Goal: Task Accomplishment & Management: Use online tool/utility

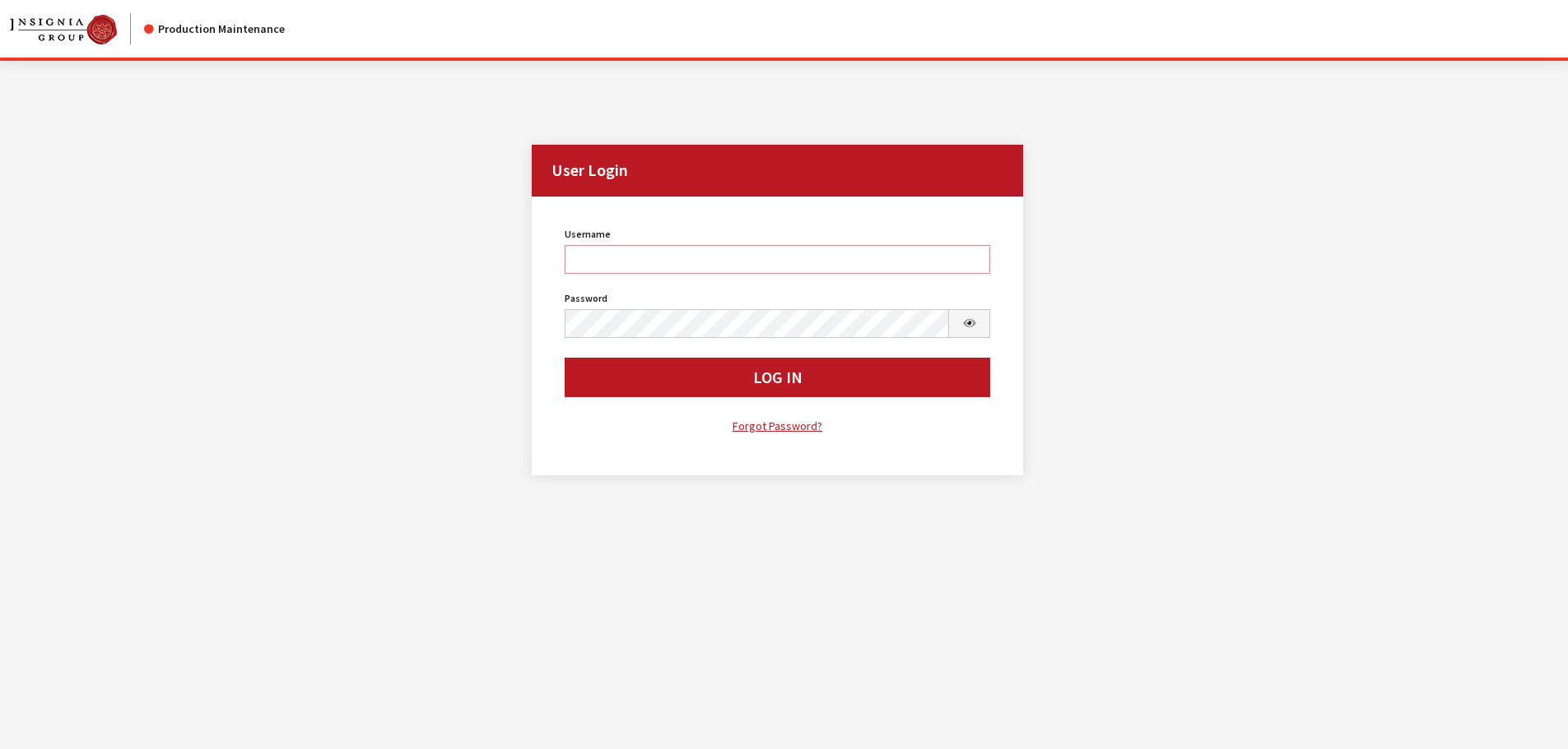
type input "cdorton"
click at [652, 383] on button "Log In" at bounding box center [777, 378] width 426 height 39
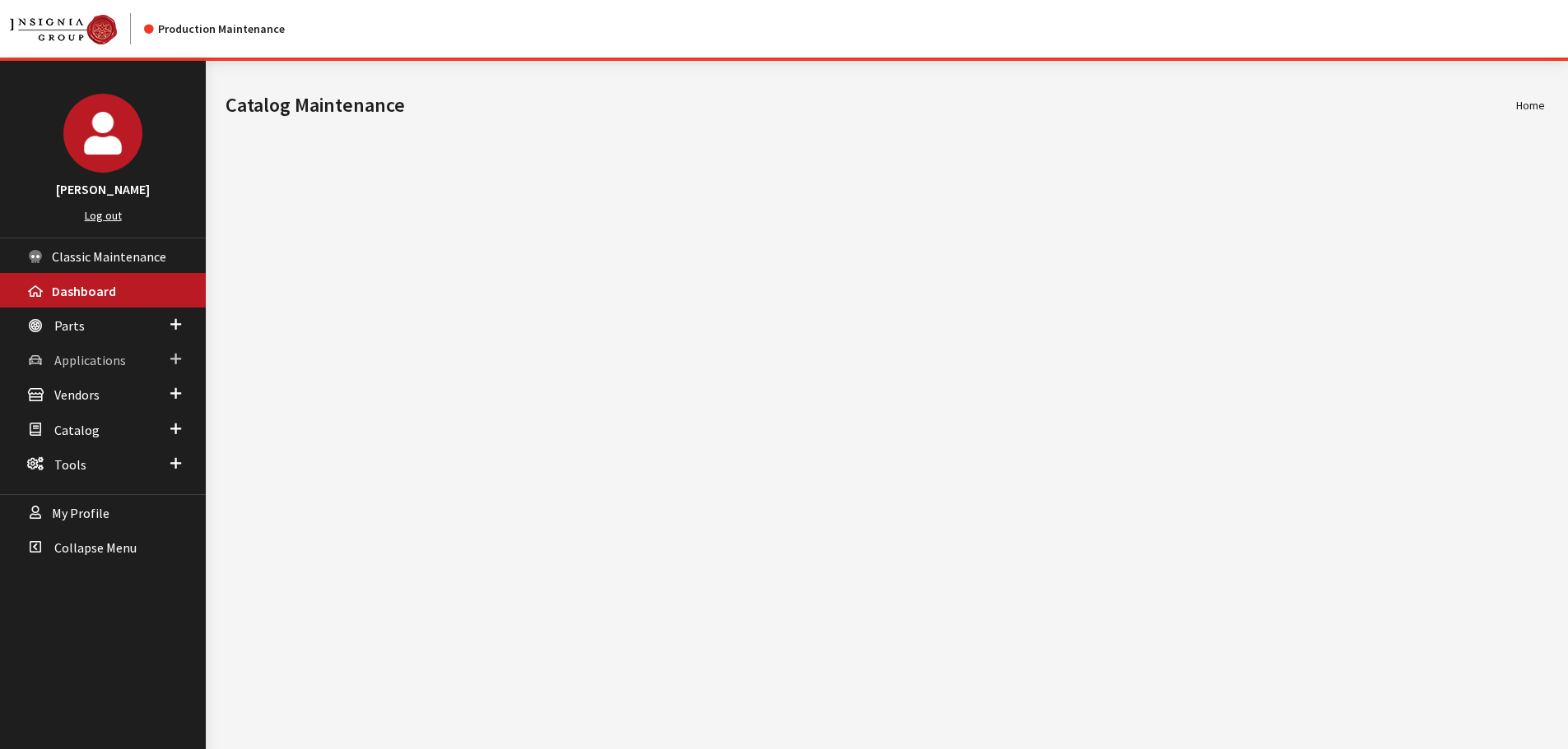
click at [117, 373] on link "Applications" at bounding box center [103, 359] width 206 height 34
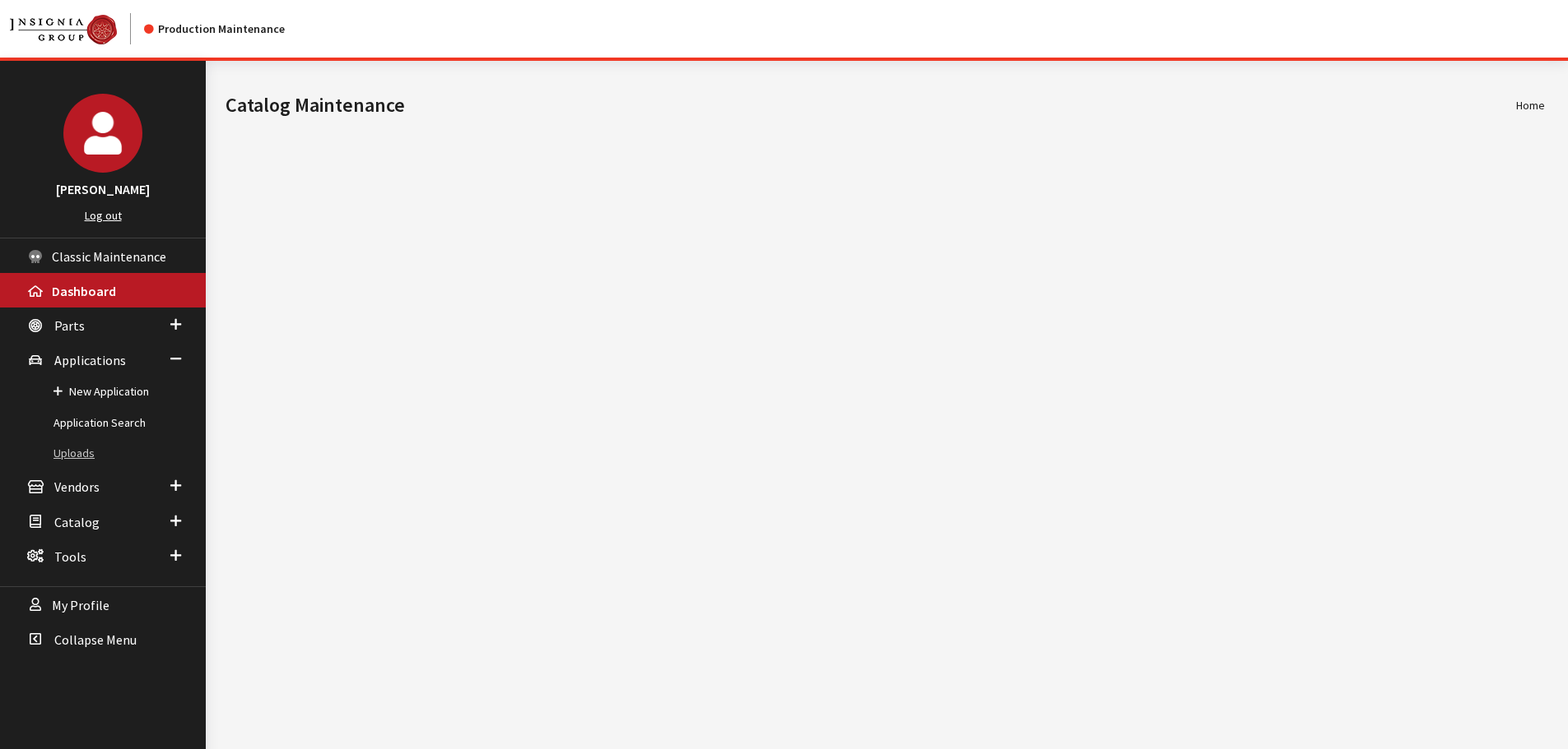
click at [89, 462] on link "Uploads" at bounding box center [103, 454] width 206 height 31
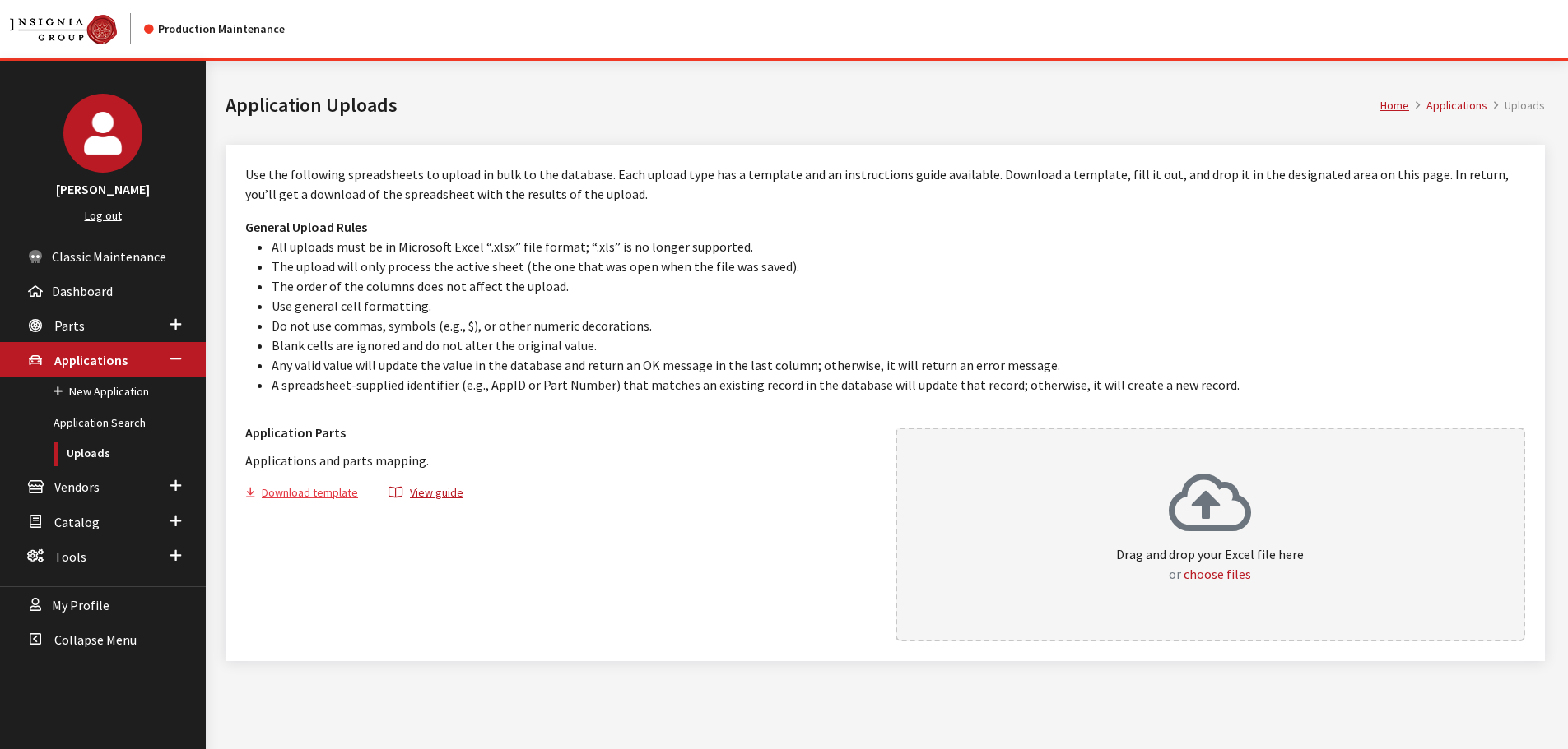
click at [321, 495] on button "Download template" at bounding box center [309, 495] width 127 height 24
click at [90, 422] on link "Application Search" at bounding box center [103, 423] width 206 height 31
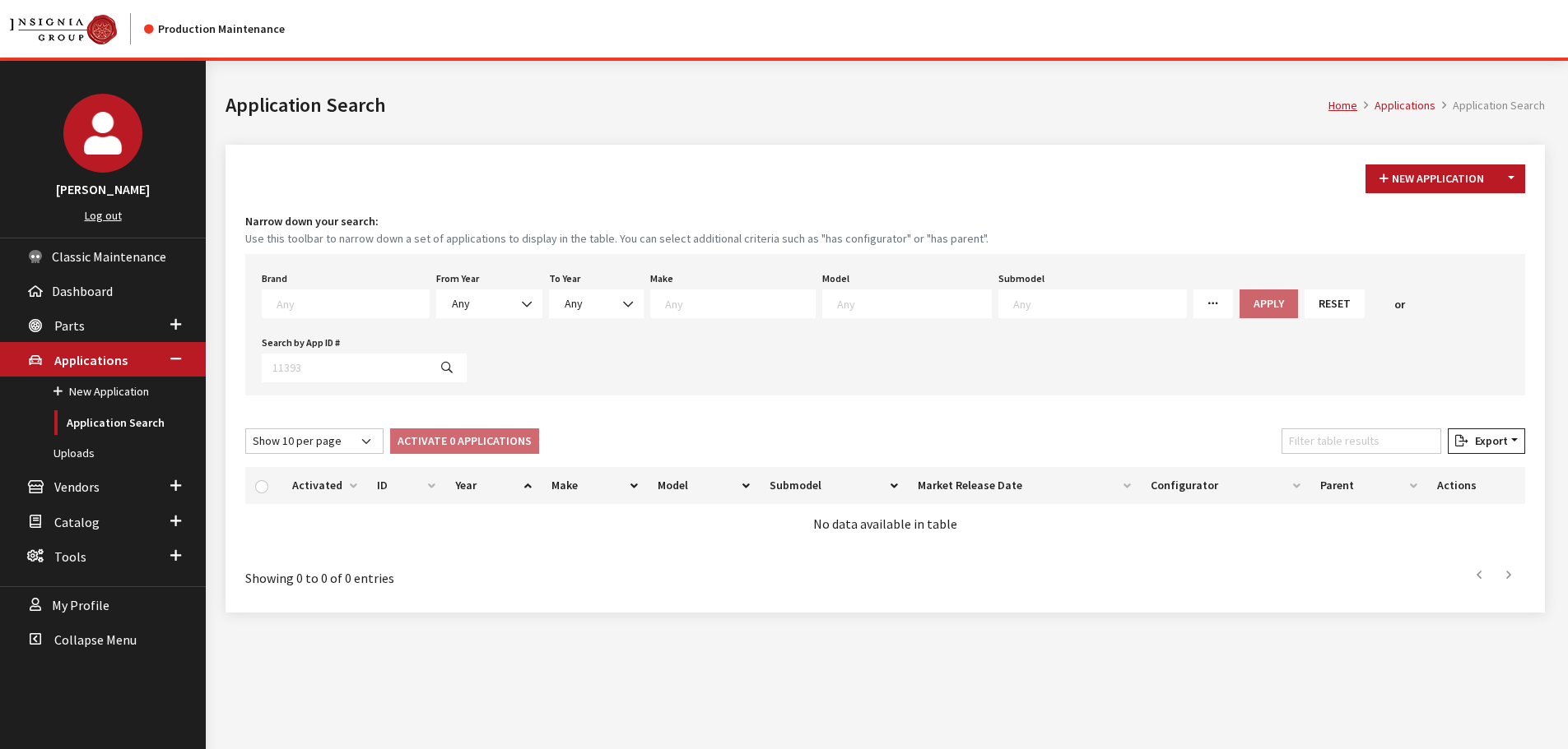
click at [346, 303] on textarea "Search" at bounding box center [353, 303] width 153 height 15
type textarea "vw"
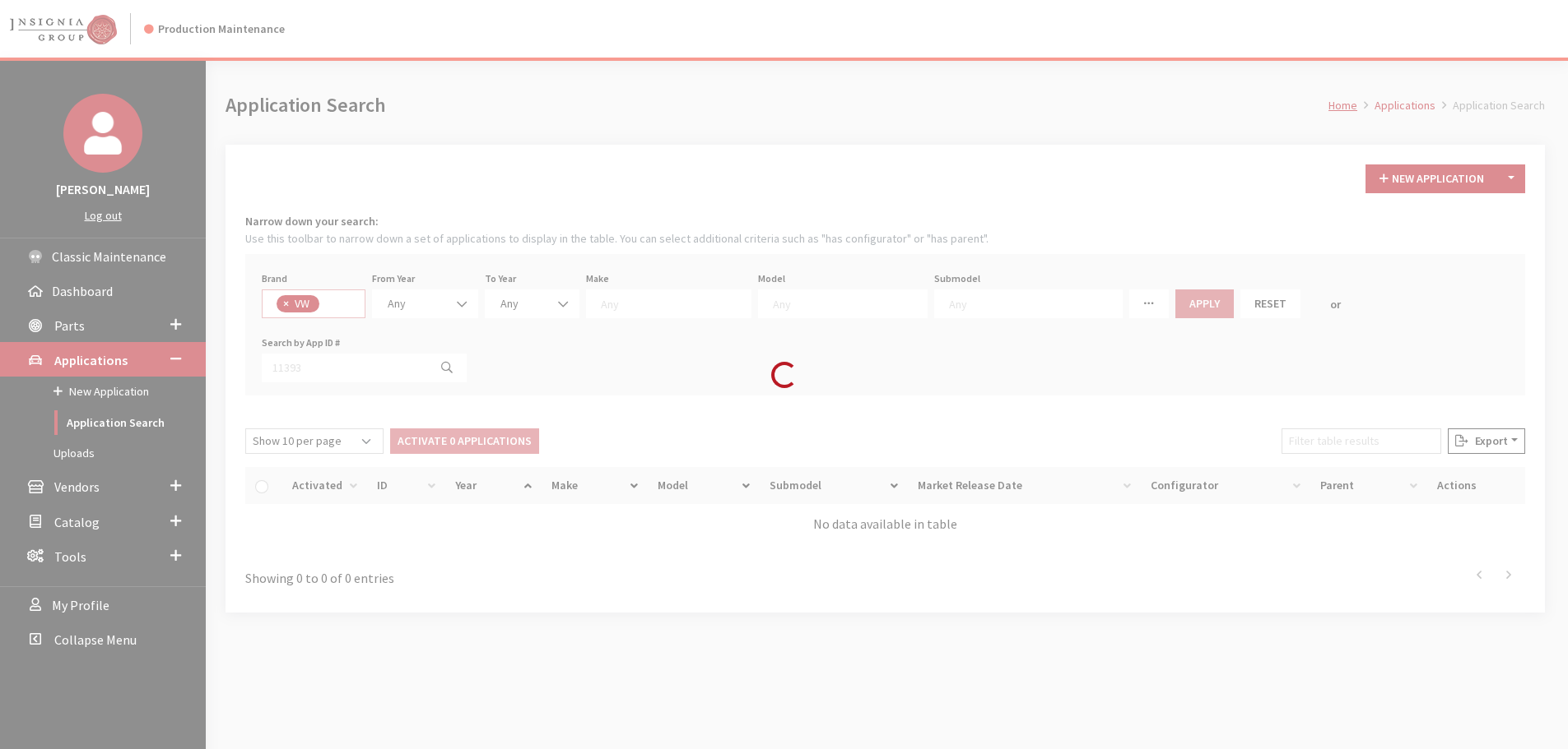
select select "11"
select select
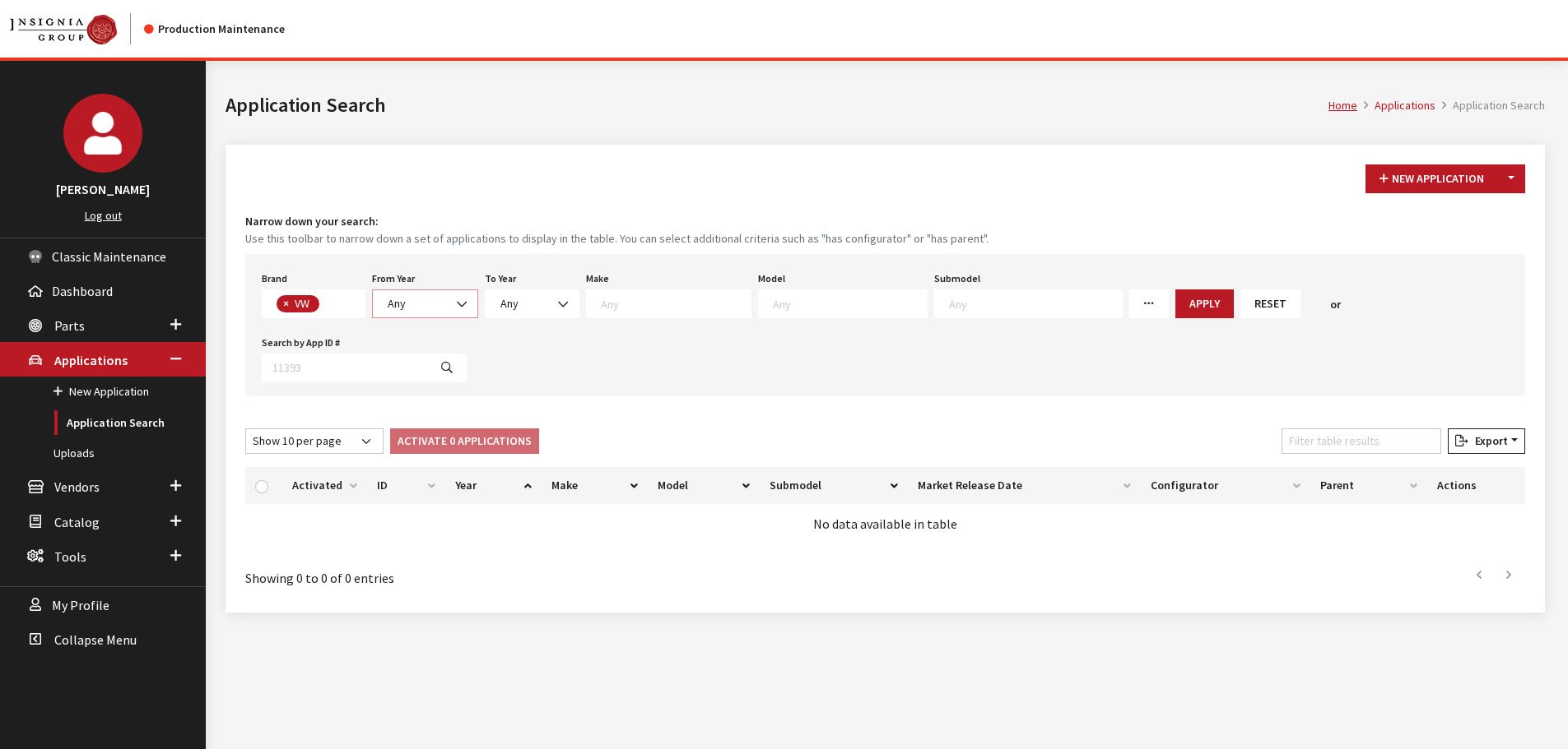
scroll to position [453, 0]
click at [424, 305] on span "Any" at bounding box center [424, 304] width 85 height 17
select select "2026"
select select
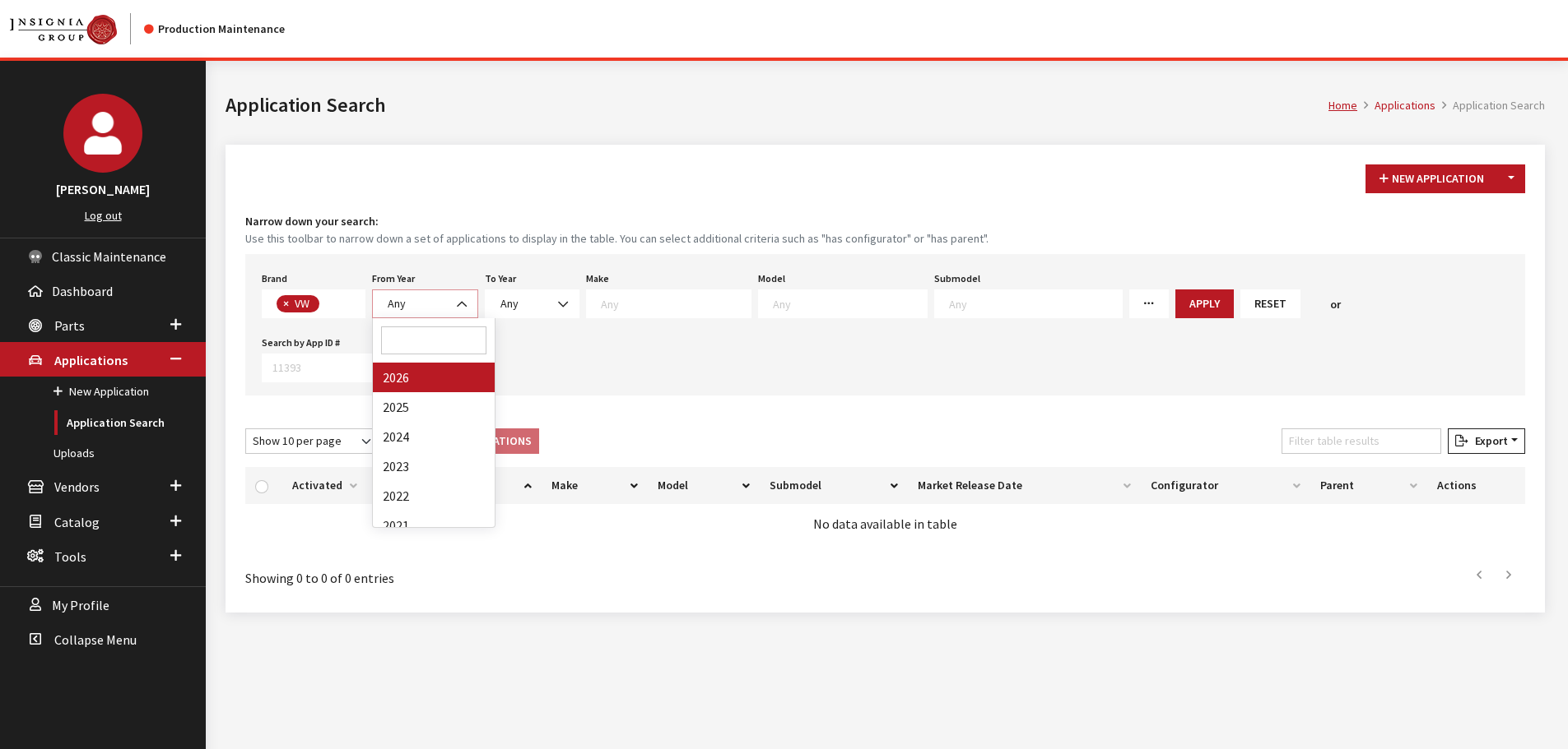
select select
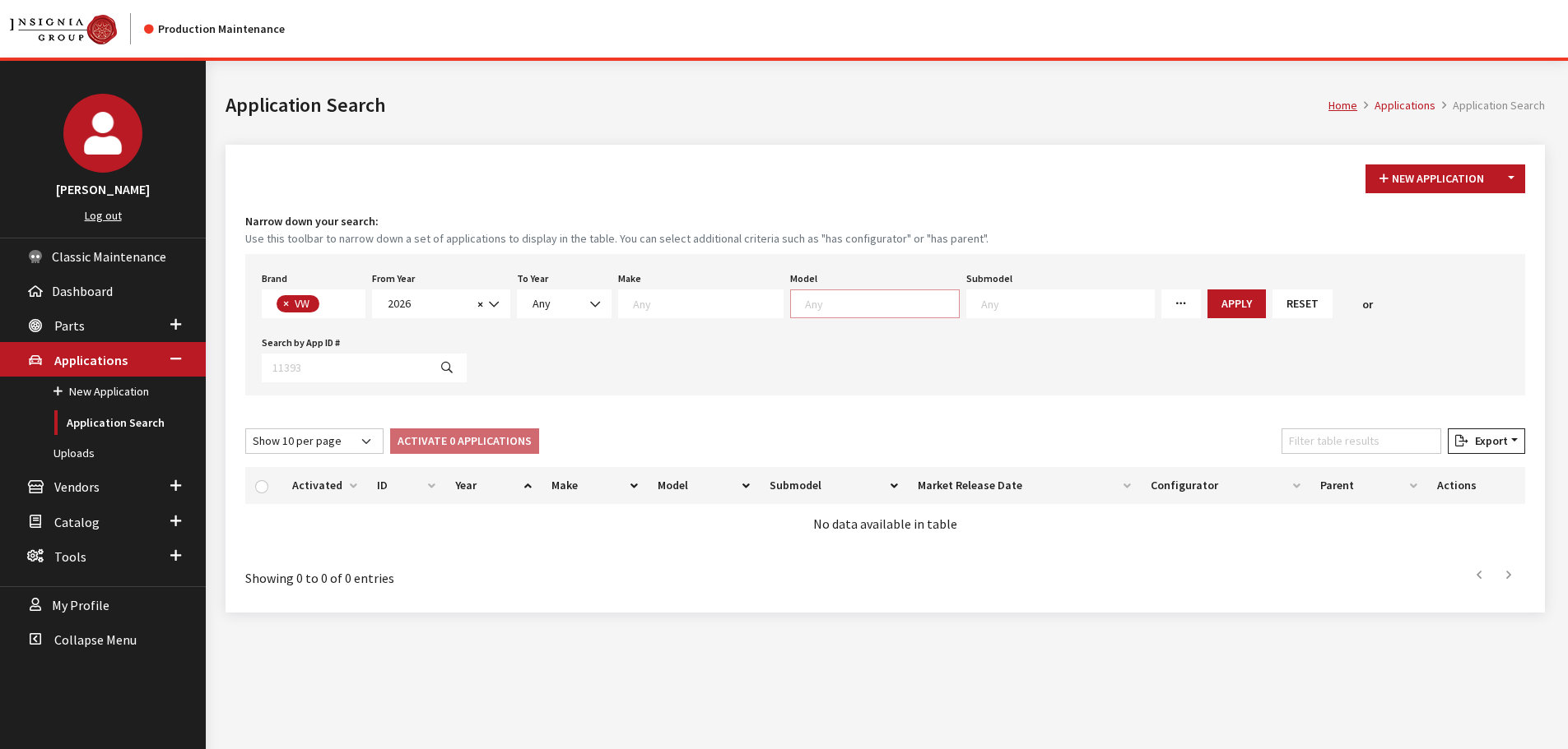
click at [838, 311] on span at bounding box center [875, 304] width 170 height 29
select select "1138"
select select
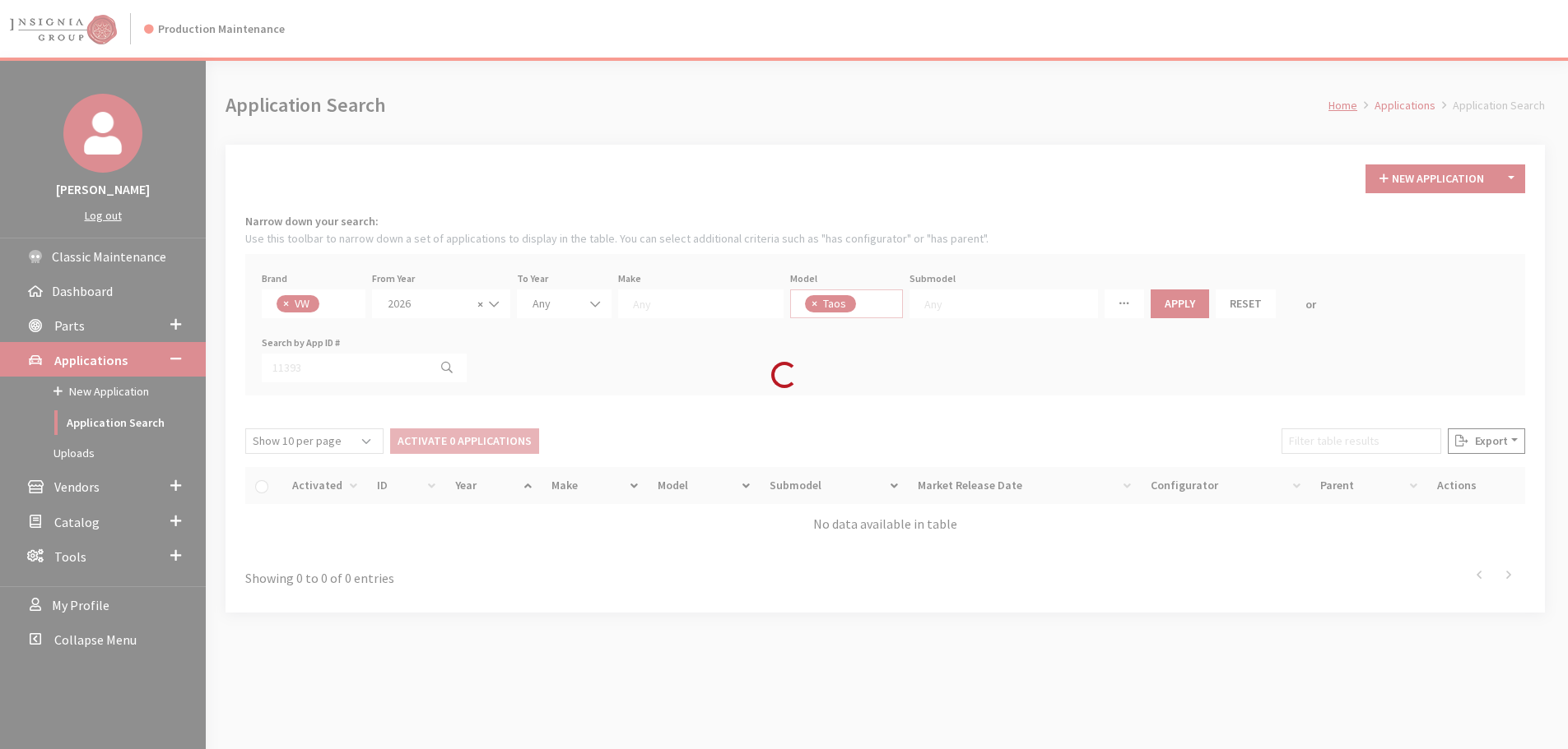
scroll to position [31, 0]
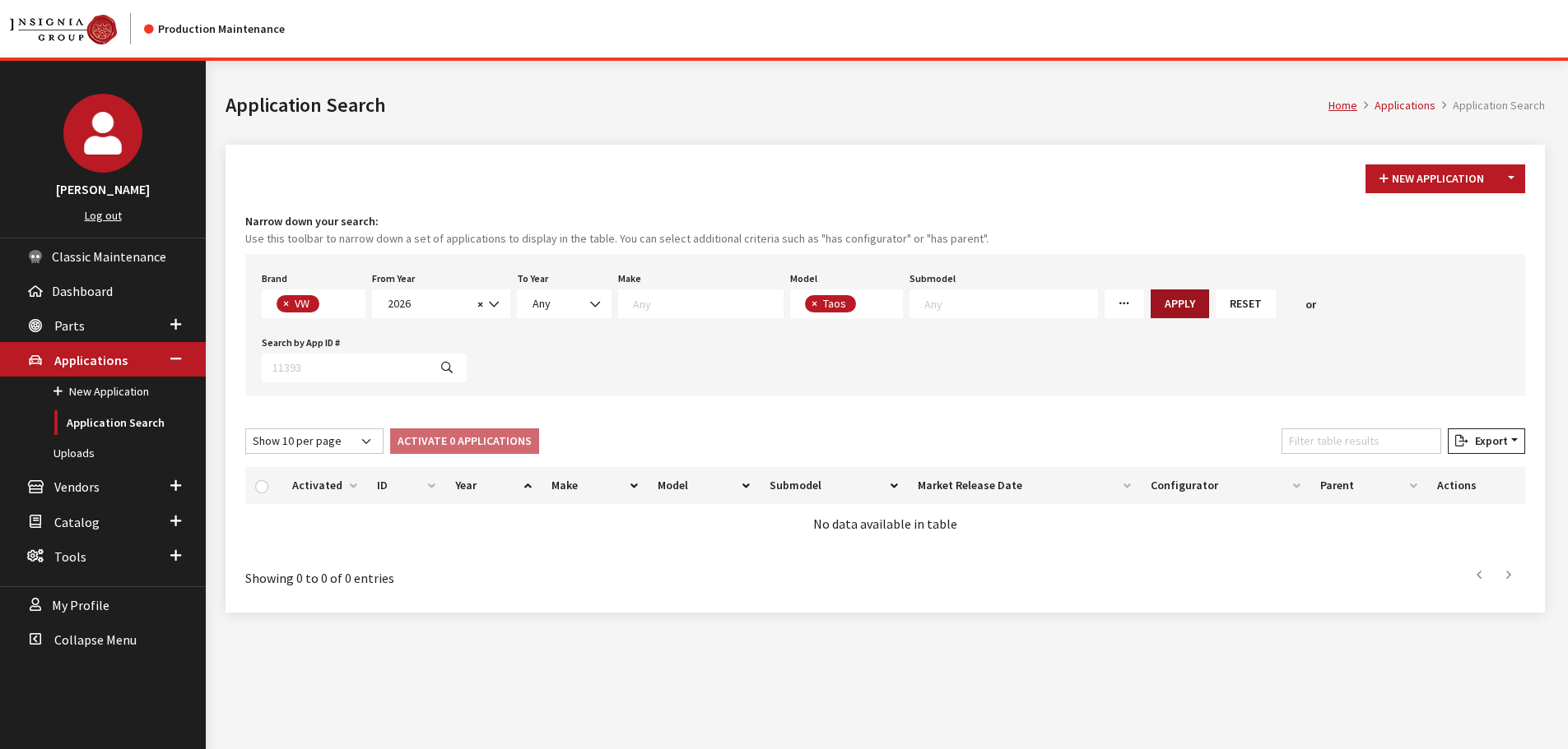
click at [1150, 297] on button "Apply" at bounding box center [1180, 304] width 58 height 29
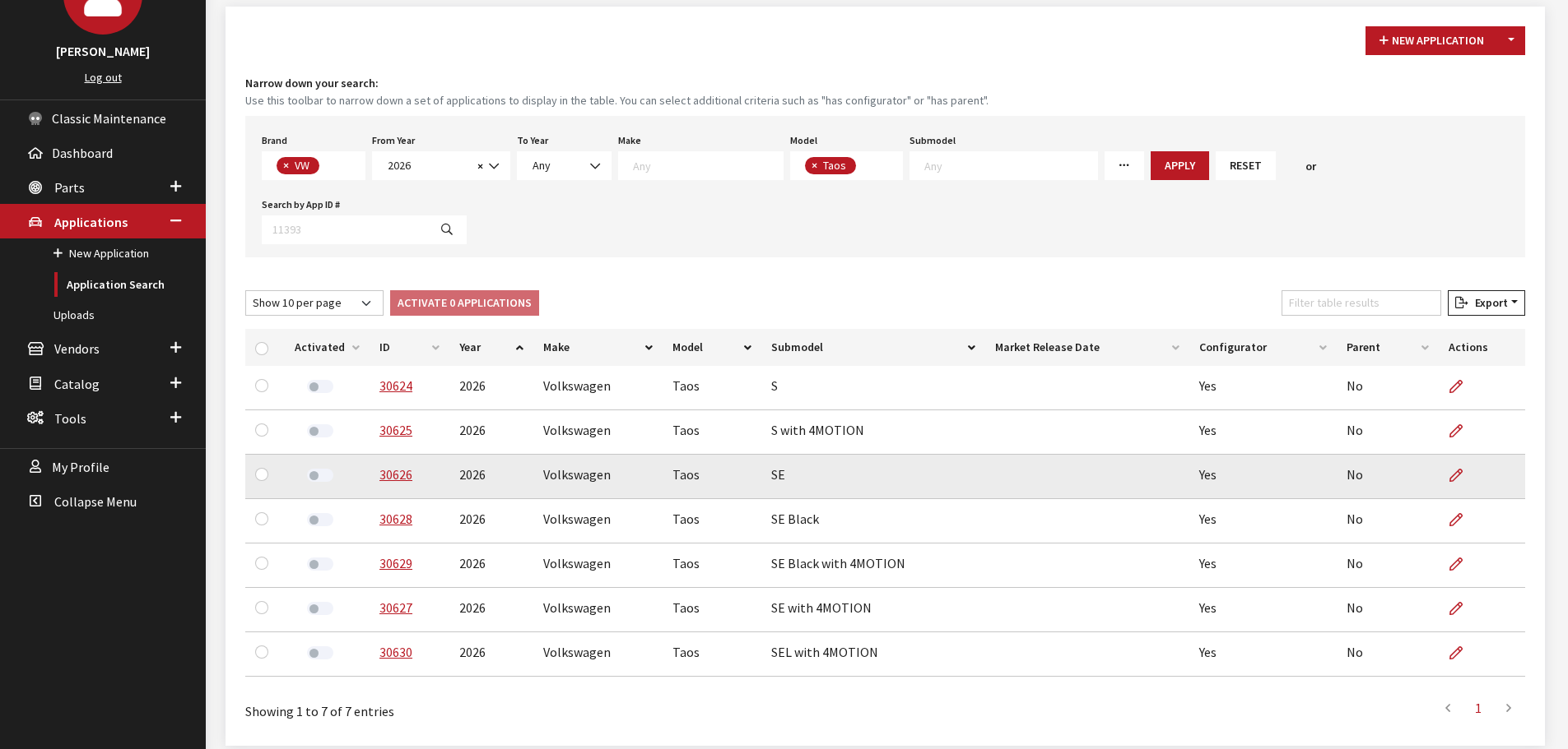
scroll to position [140, 0]
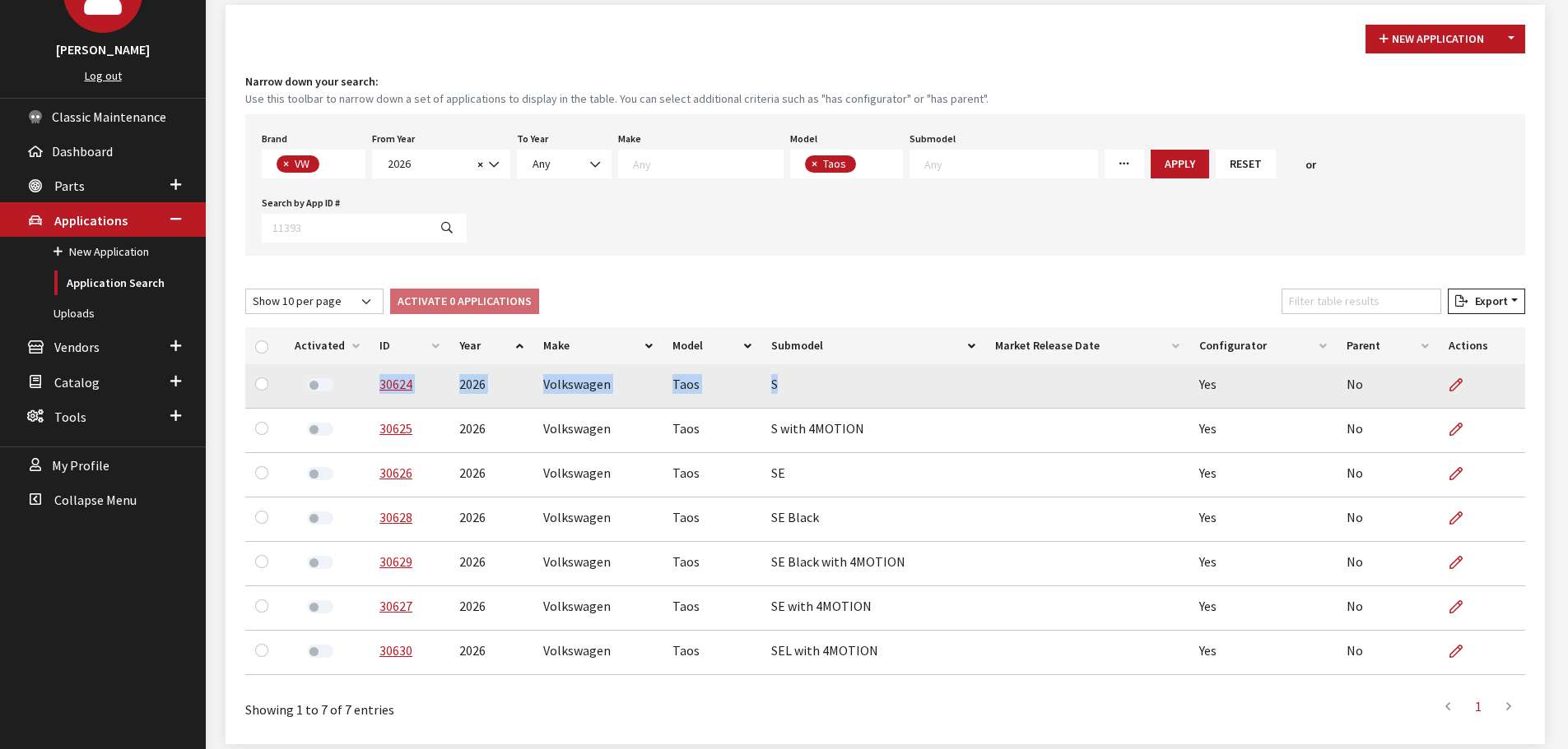
drag, startPoint x: 777, startPoint y: 320, endPoint x: 359, endPoint y: 320, distance: 418.0
click at [359, 364] on tr "30624 2026 Volkswagen Taos S Yes No" at bounding box center [885, 386] width 1280 height 45
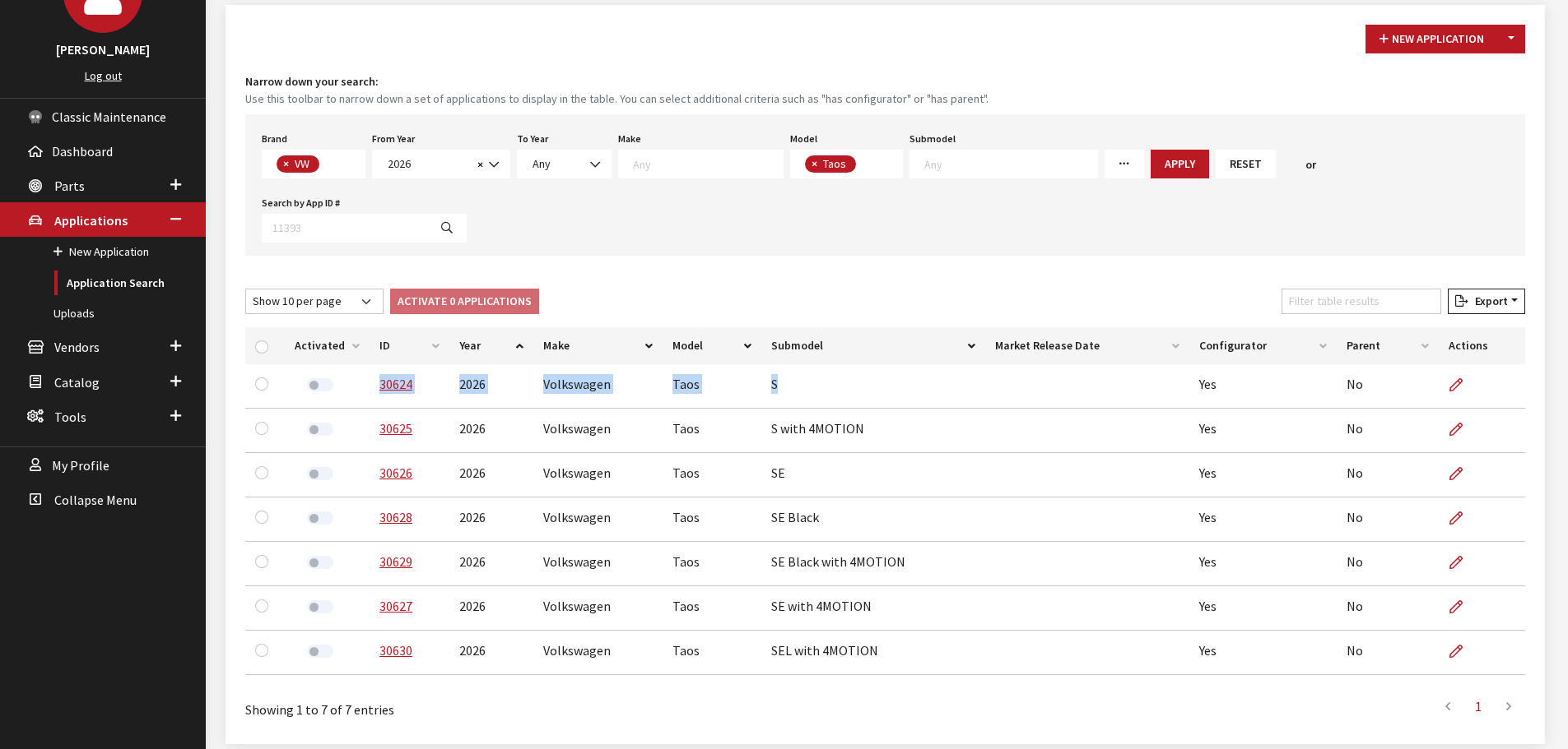
copy tr "30624 2026 Volkswagen Taos S"
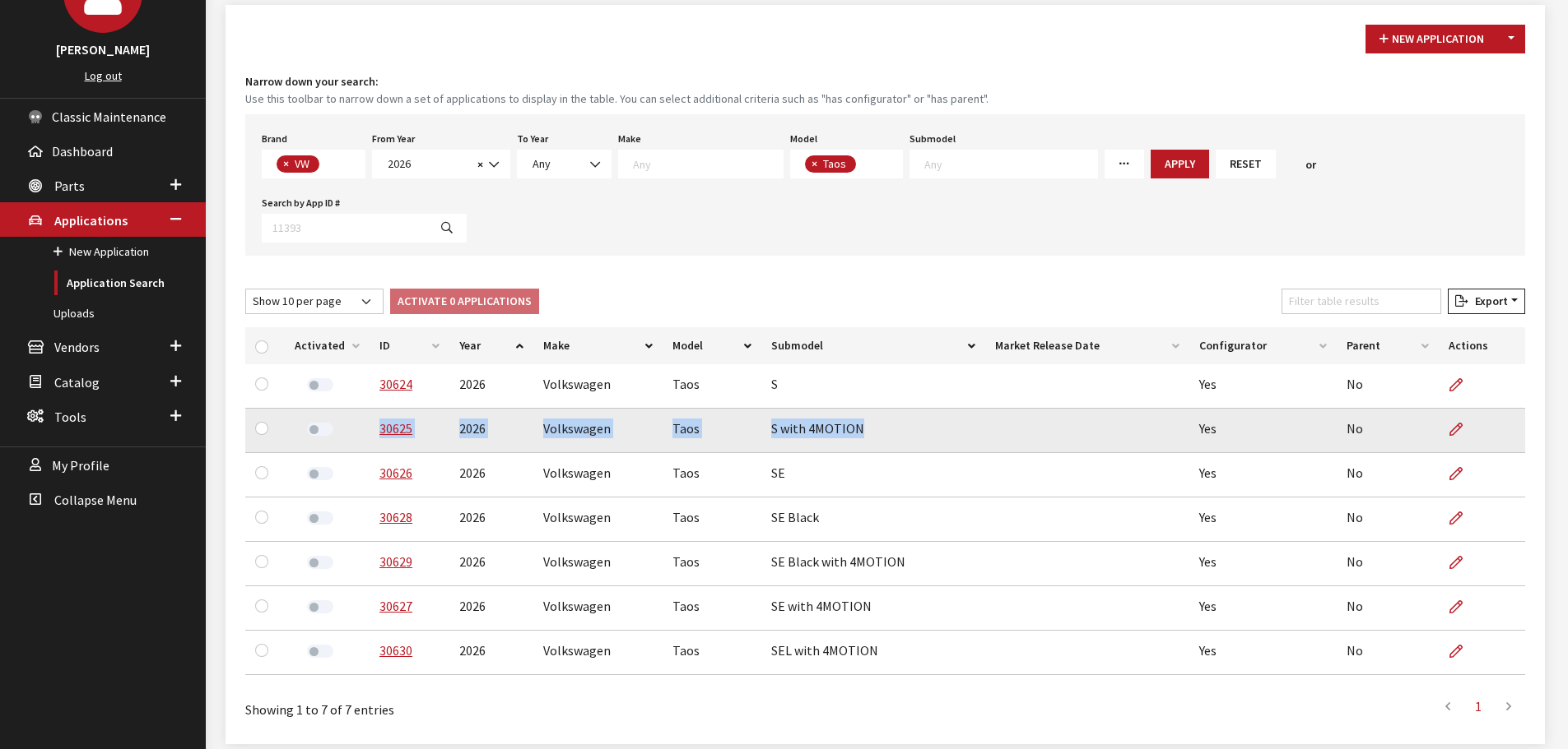
drag, startPoint x: 859, startPoint y: 368, endPoint x: 361, endPoint y: 377, distance: 498.1
click at [361, 409] on tr "30625 2026 Volkswagen Taos S with 4MOTION Yes No" at bounding box center [885, 431] width 1280 height 45
copy tr "30625 2026 Volkswagen Taos S with 4MOTION"
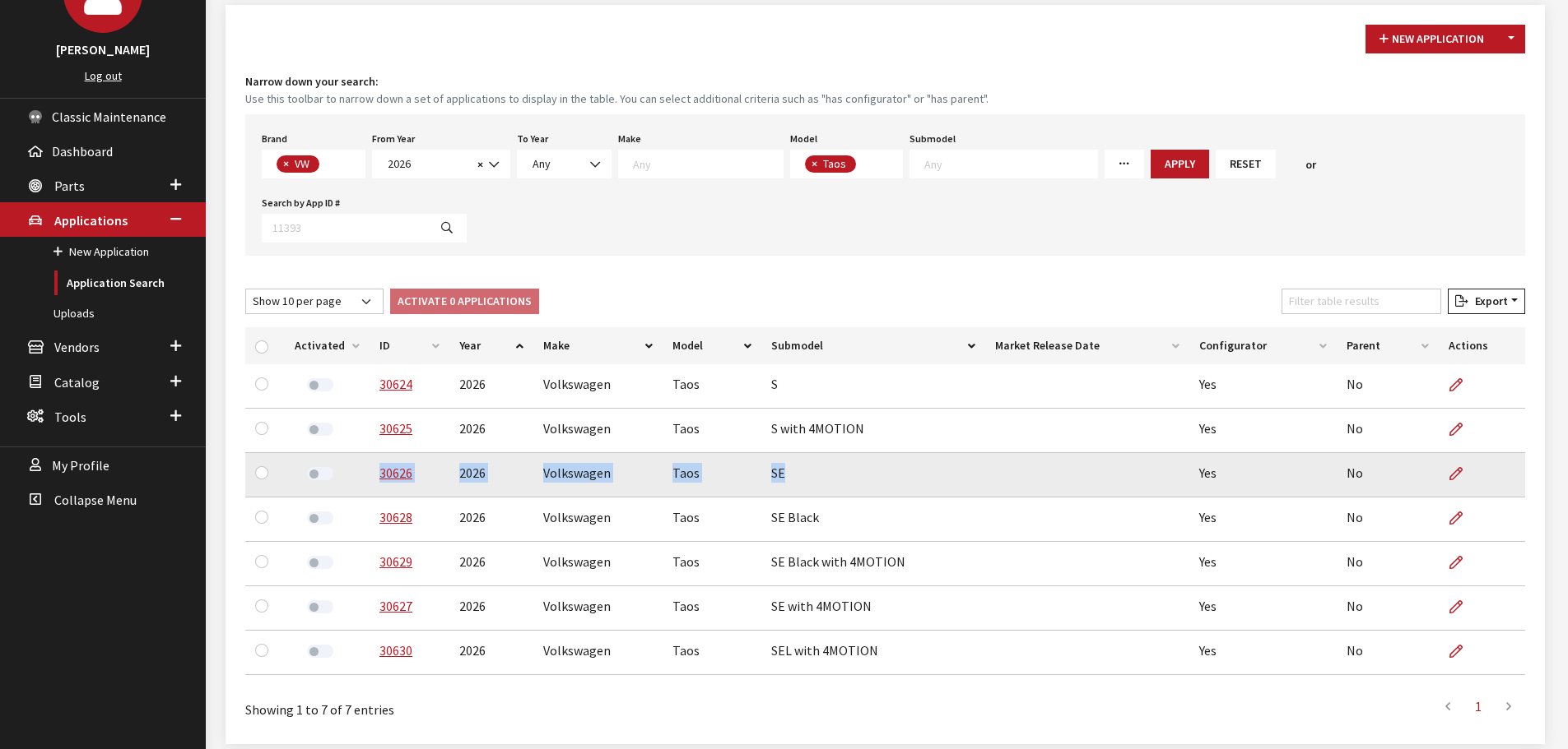
drag, startPoint x: 786, startPoint y: 410, endPoint x: 375, endPoint y: 417, distance: 411.1
click at [375, 453] on tr "30626 2026 Volkswagen Taos SE Yes No" at bounding box center [885, 476] width 1280 height 45
copy tr "30626 2026 Volkswagen Taos SE"
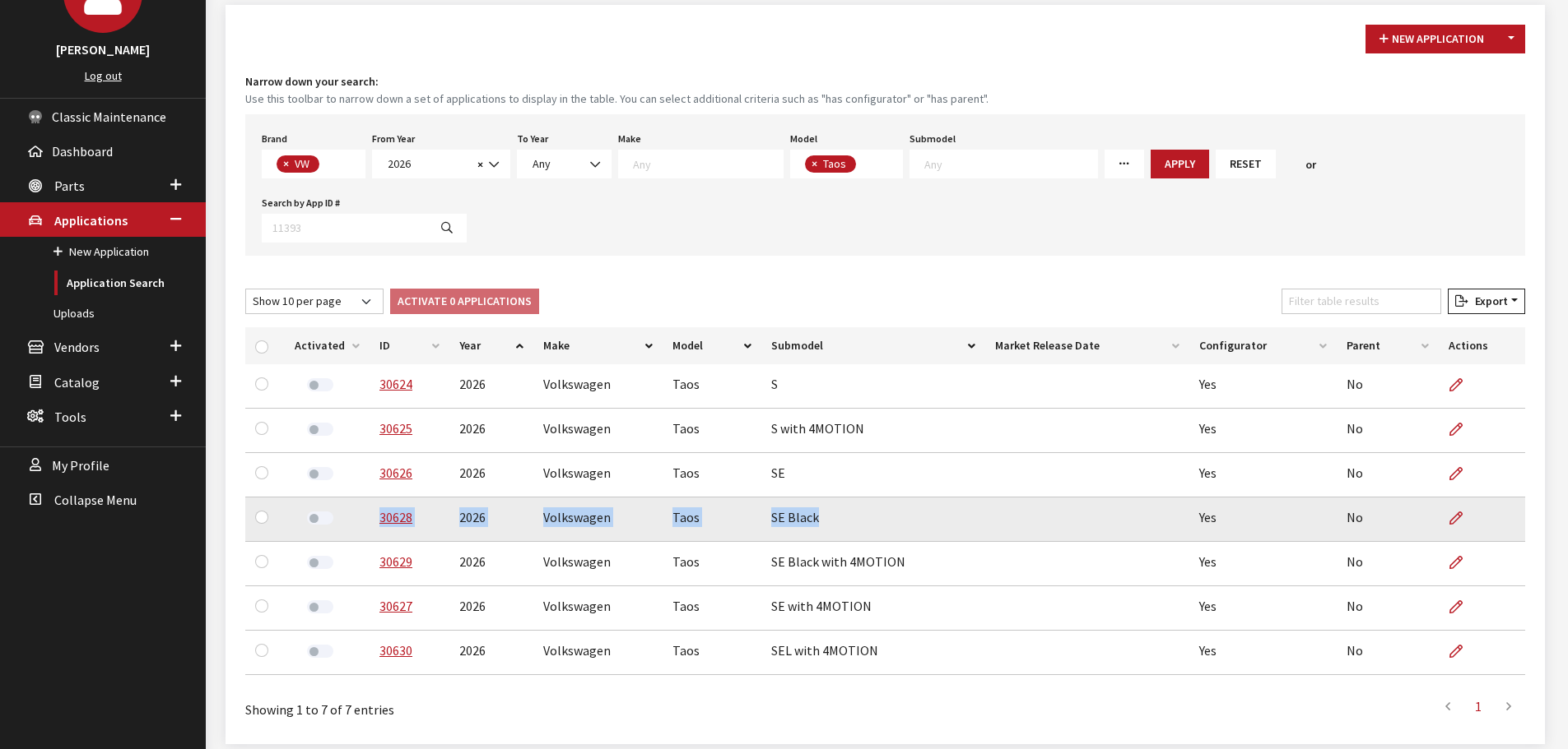
drag, startPoint x: 817, startPoint y: 456, endPoint x: 350, endPoint y: 456, distance: 467.0
click at [350, 498] on tr "30628 2026 Volkswagen Taos SE Black Yes No" at bounding box center [885, 520] width 1280 height 45
copy tr "30628 2026 Volkswagen Taos SE Black"
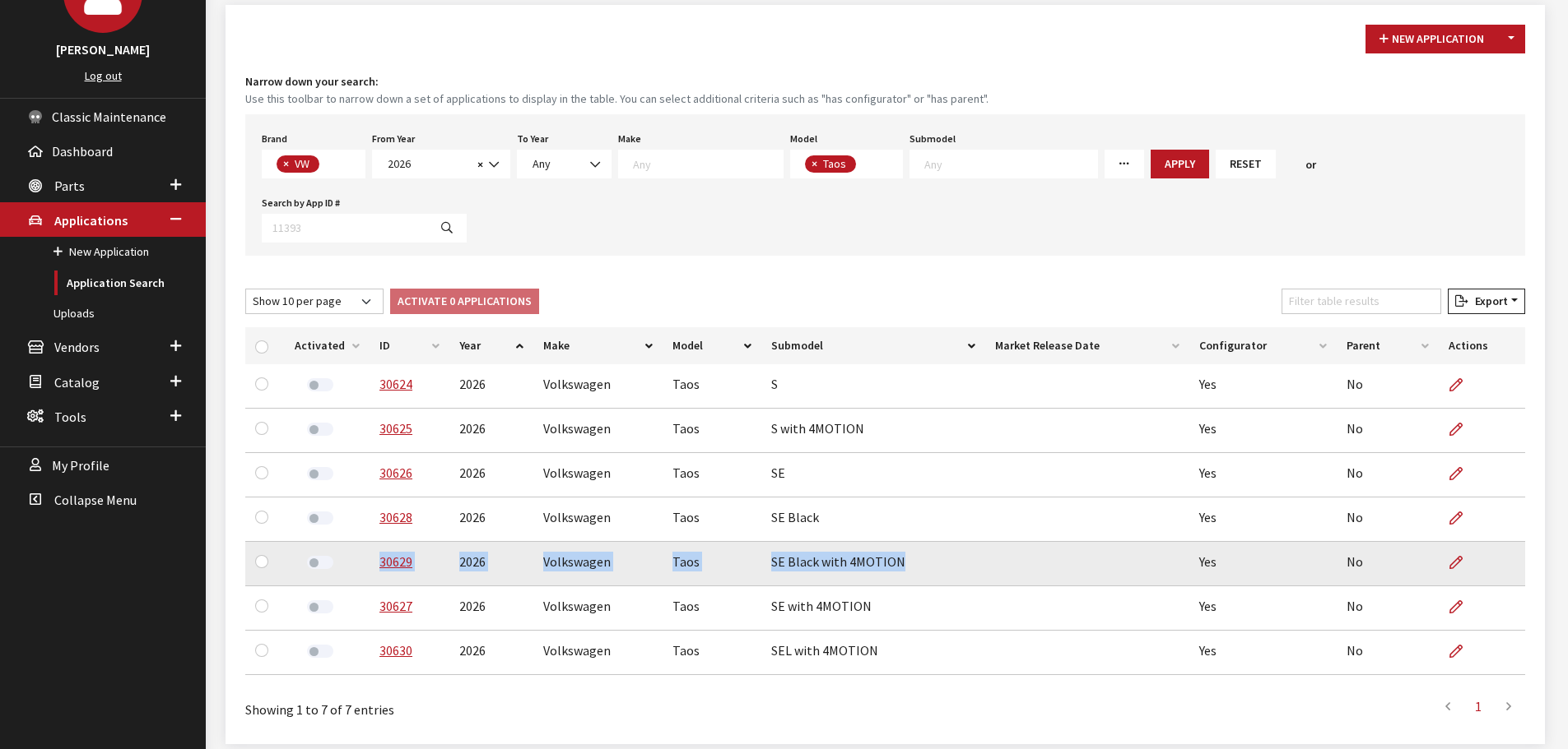
drag, startPoint x: 900, startPoint y: 504, endPoint x: 376, endPoint y: 507, distance: 524.0
click at [376, 542] on tr "30629 2026 Volkswagen Taos SE Black with 4MOTION Yes No" at bounding box center [885, 565] width 1280 height 45
copy tr "30629 2026 Volkswagen Taos SE Black with 4MOTION"
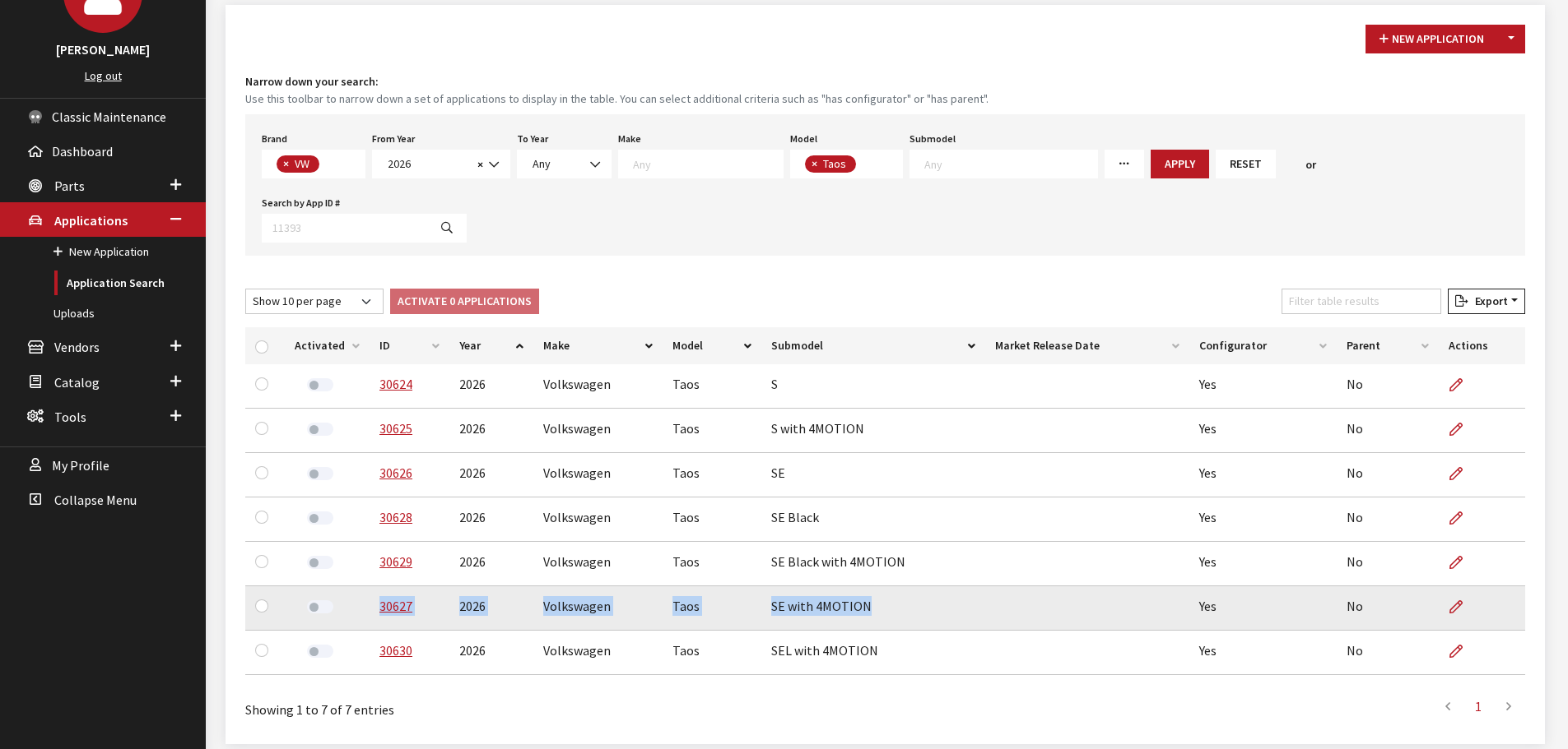
drag, startPoint x: 868, startPoint y: 546, endPoint x: 350, endPoint y: 545, distance: 518.0
click at [350, 586] on tr "30627 2026 Volkswagen Taos SE with 4MOTION Yes No" at bounding box center [885, 608] width 1280 height 45
copy tr "30627 2026 Volkswagen Taos SE with 4MOTION"
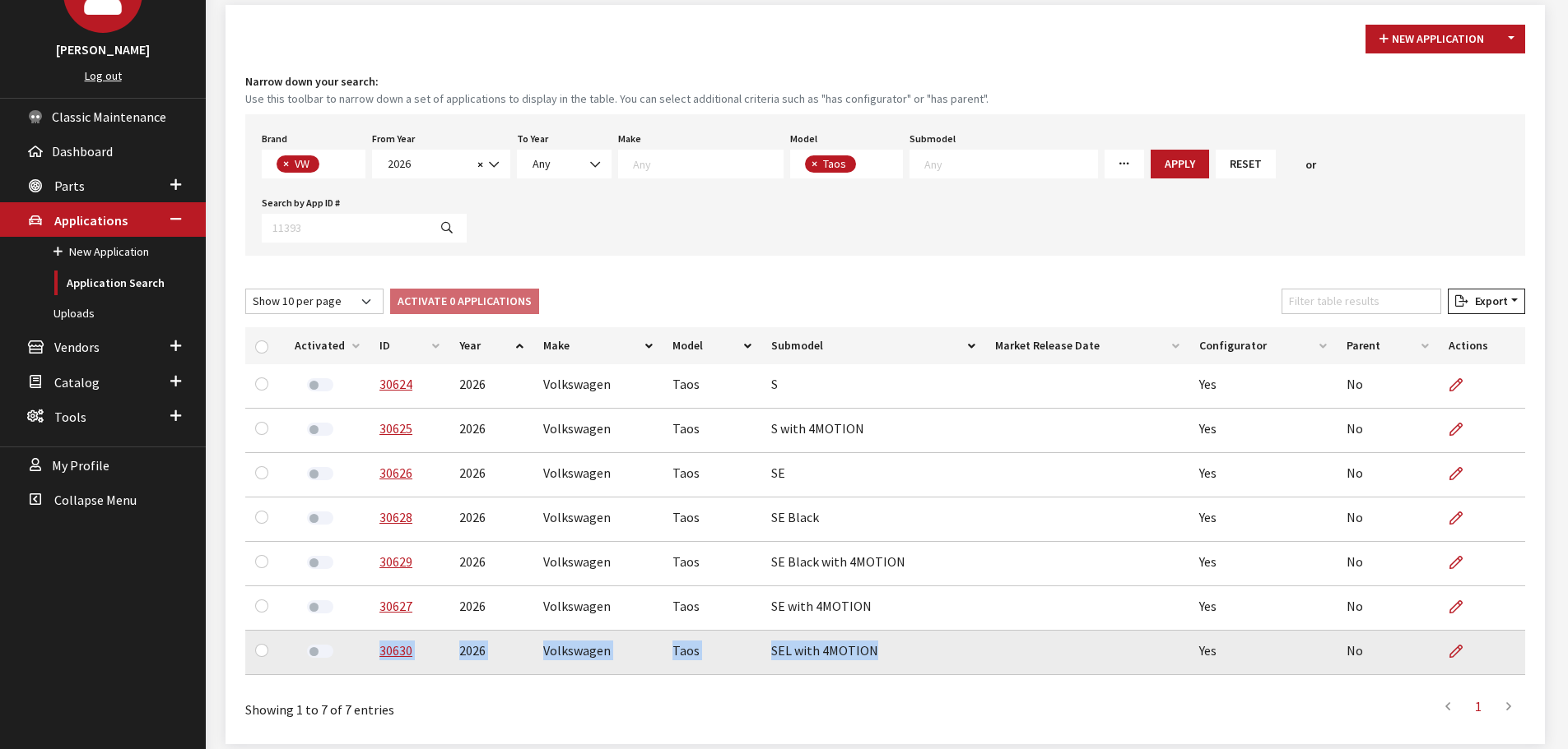
drag, startPoint x: 874, startPoint y: 592, endPoint x: 354, endPoint y: 590, distance: 520.0
click at [354, 631] on tr "30630 2026 Volkswagen Taos SEL with 4MOTION Yes No" at bounding box center [885, 653] width 1280 height 45
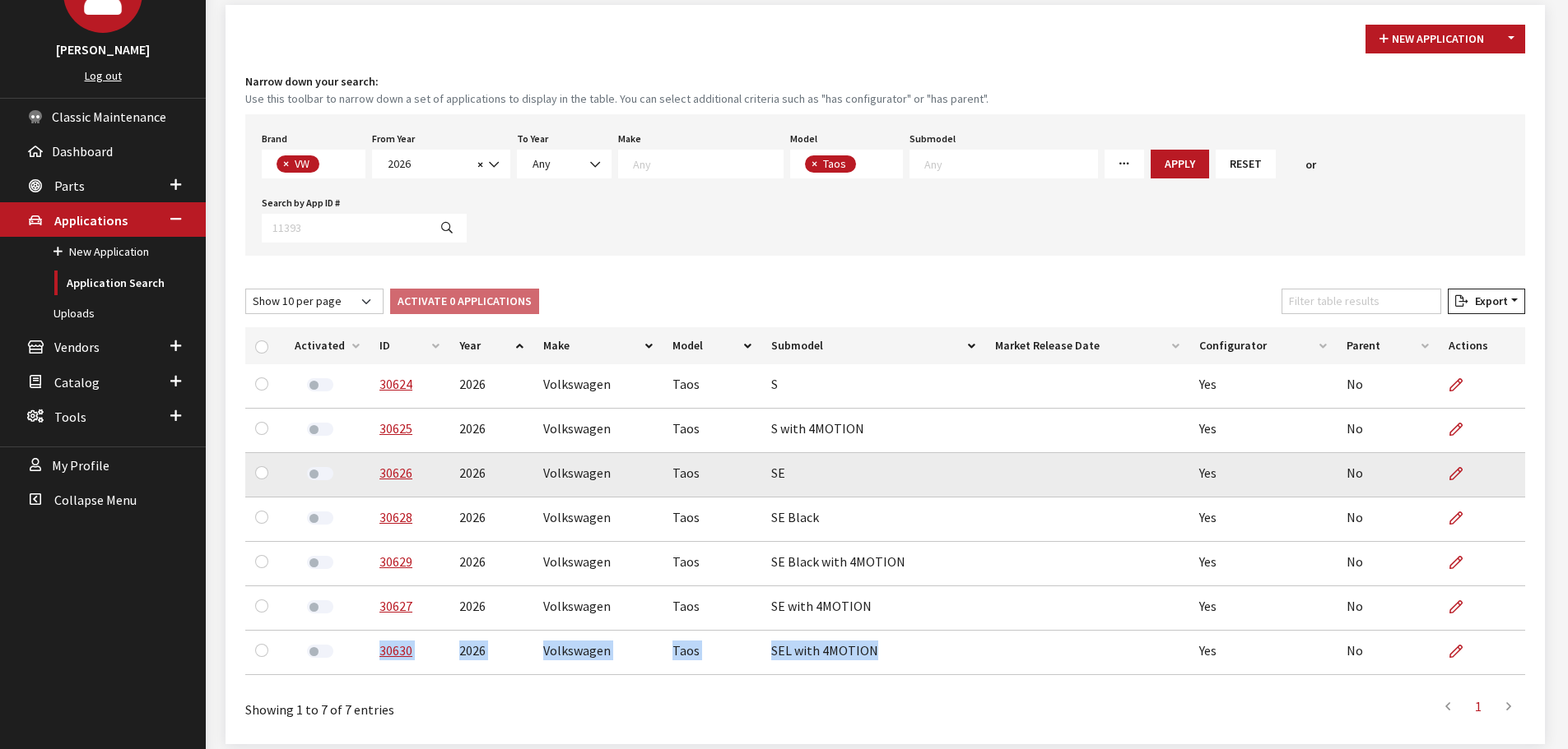
copy tr "30630 2026 Volkswagen Taos SEL with 4MOTION"
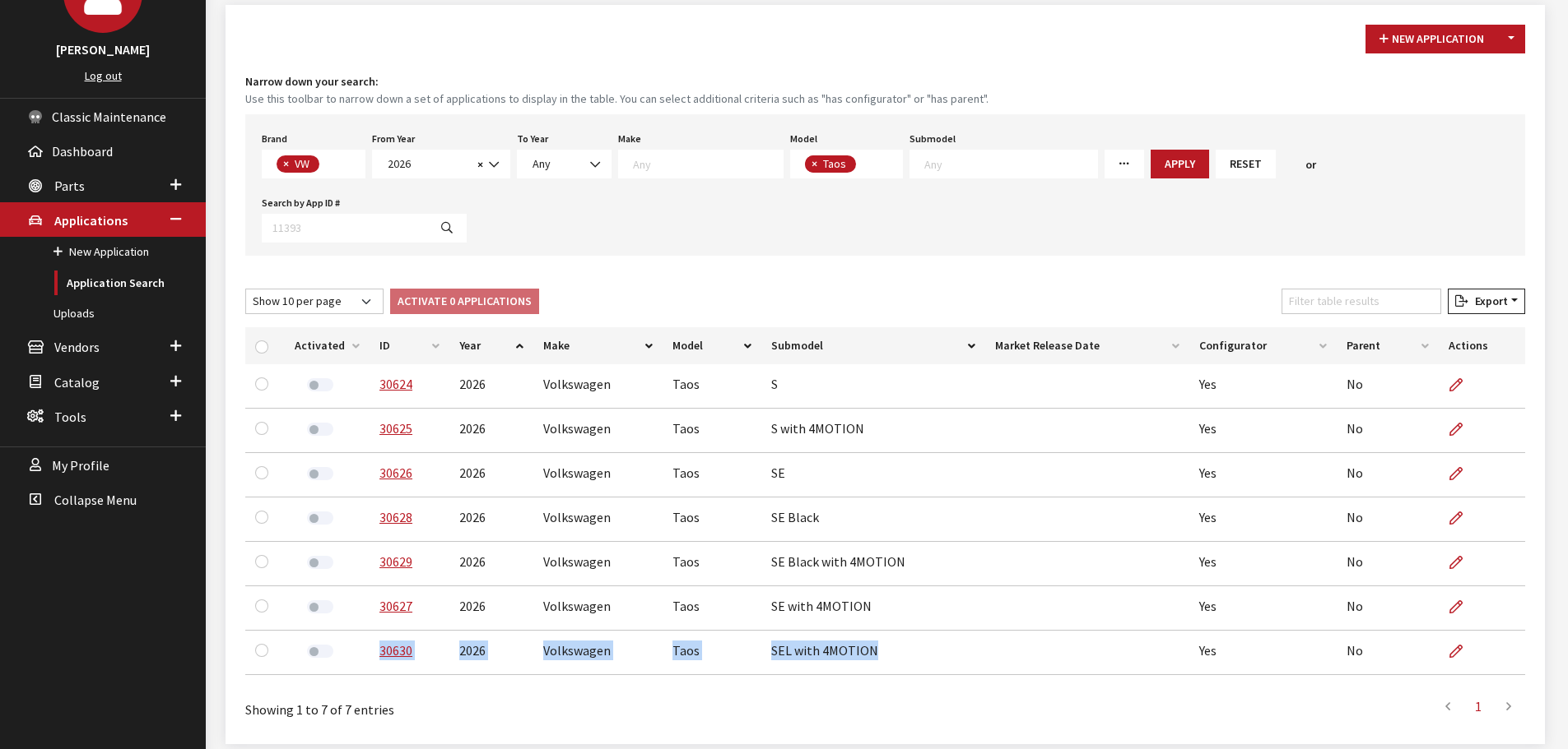
click at [811, 168] on span "×" at bounding box center [814, 163] width 6 height 15
select select
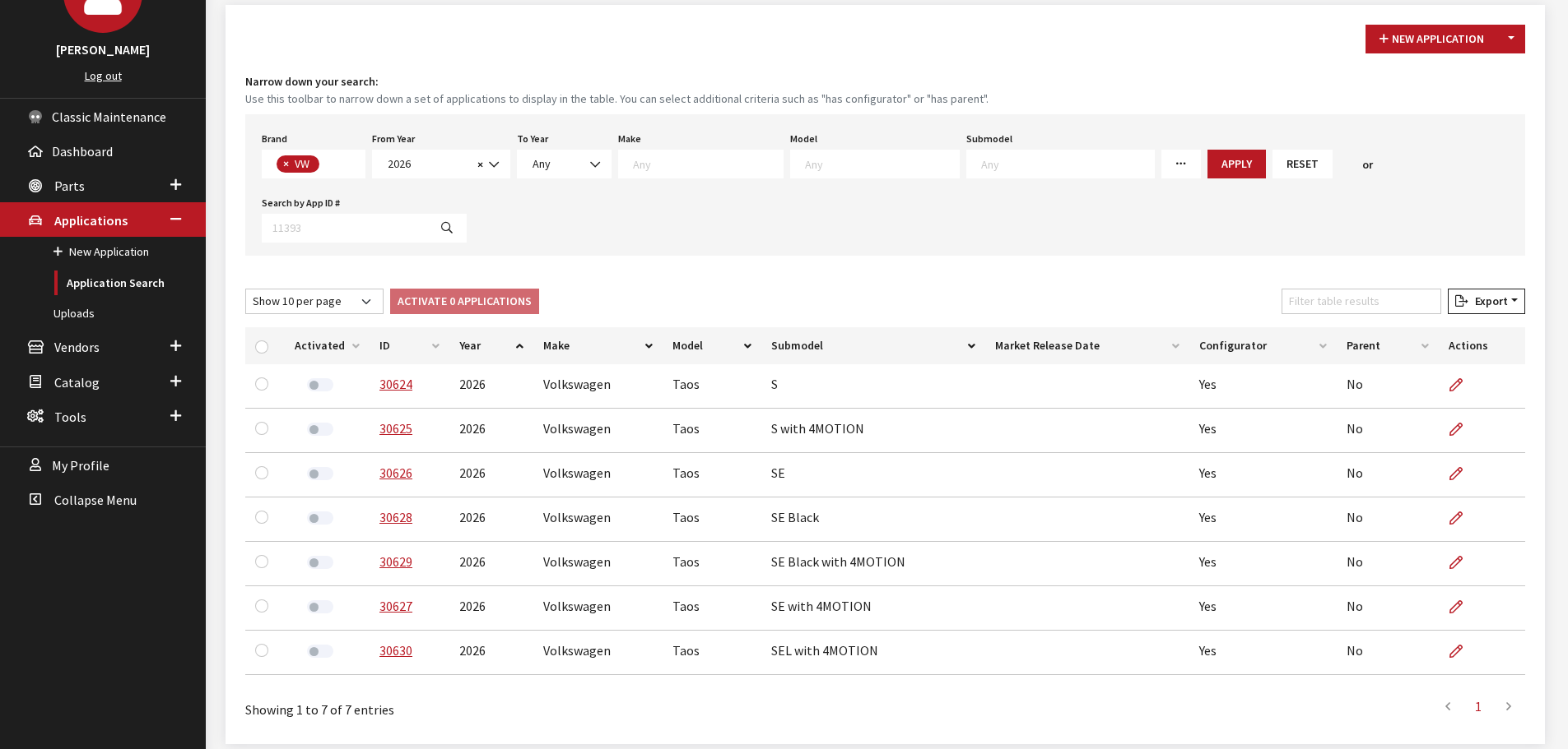
scroll to position [31, 0]
click at [805, 166] on textarea "Search" at bounding box center [882, 163] width 154 height 15
select select "291"
click at [1154, 161] on button "Apply" at bounding box center [1183, 165] width 58 height 29
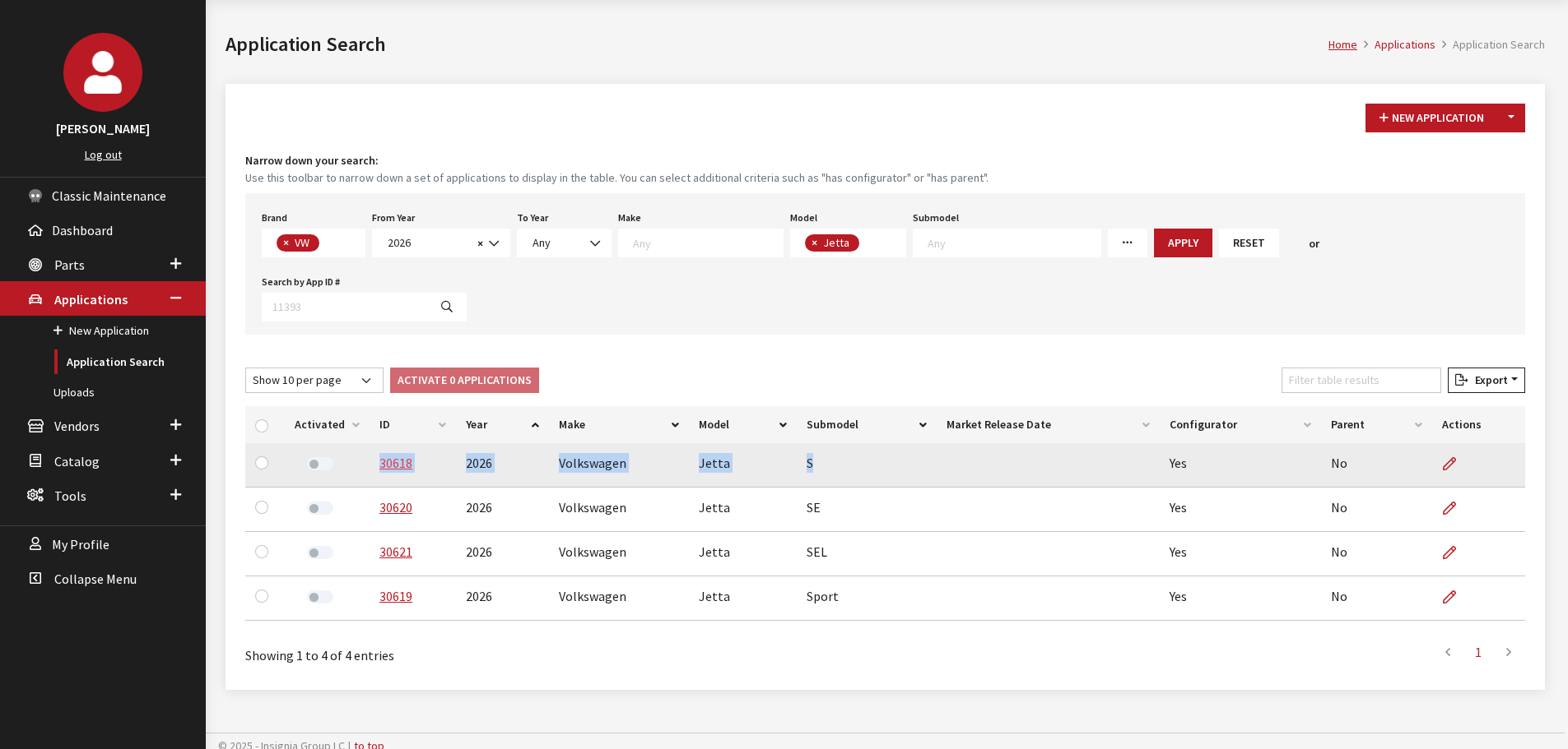
drag, startPoint x: 814, startPoint y: 398, endPoint x: 375, endPoint y: 406, distance: 439.1
click at [375, 443] on tr "30618 2026 Volkswagen Jetta S Yes No" at bounding box center [885, 465] width 1280 height 45
copy tr "30618 2026 Volkswagen Jetta S"
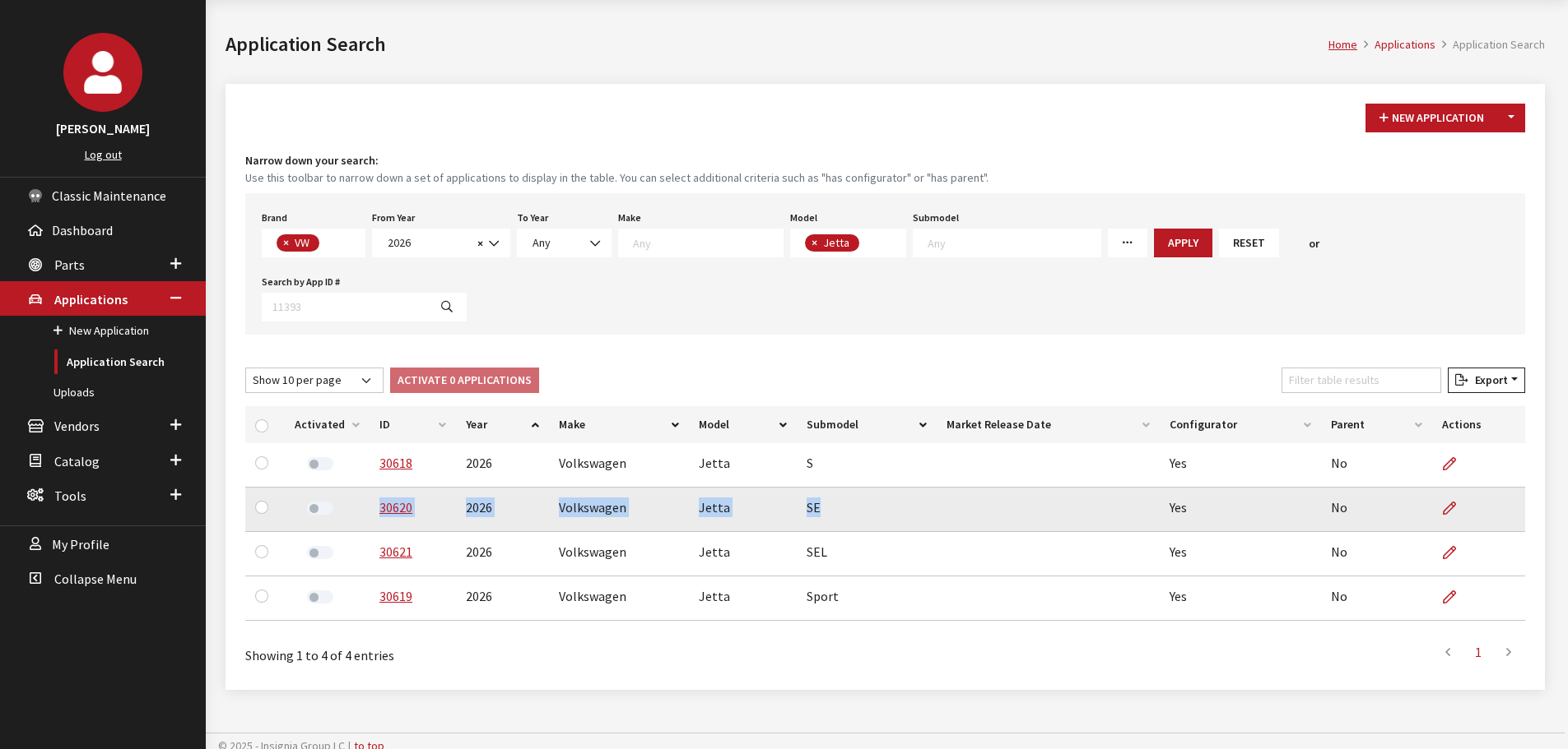
drag, startPoint x: 816, startPoint y: 444, endPoint x: 363, endPoint y: 442, distance: 453.0
click at [363, 488] on tr "30620 2026 Volkswagen Jetta SE Yes No" at bounding box center [885, 510] width 1280 height 45
copy tr "30620 2026 Volkswagen Jetta SE"
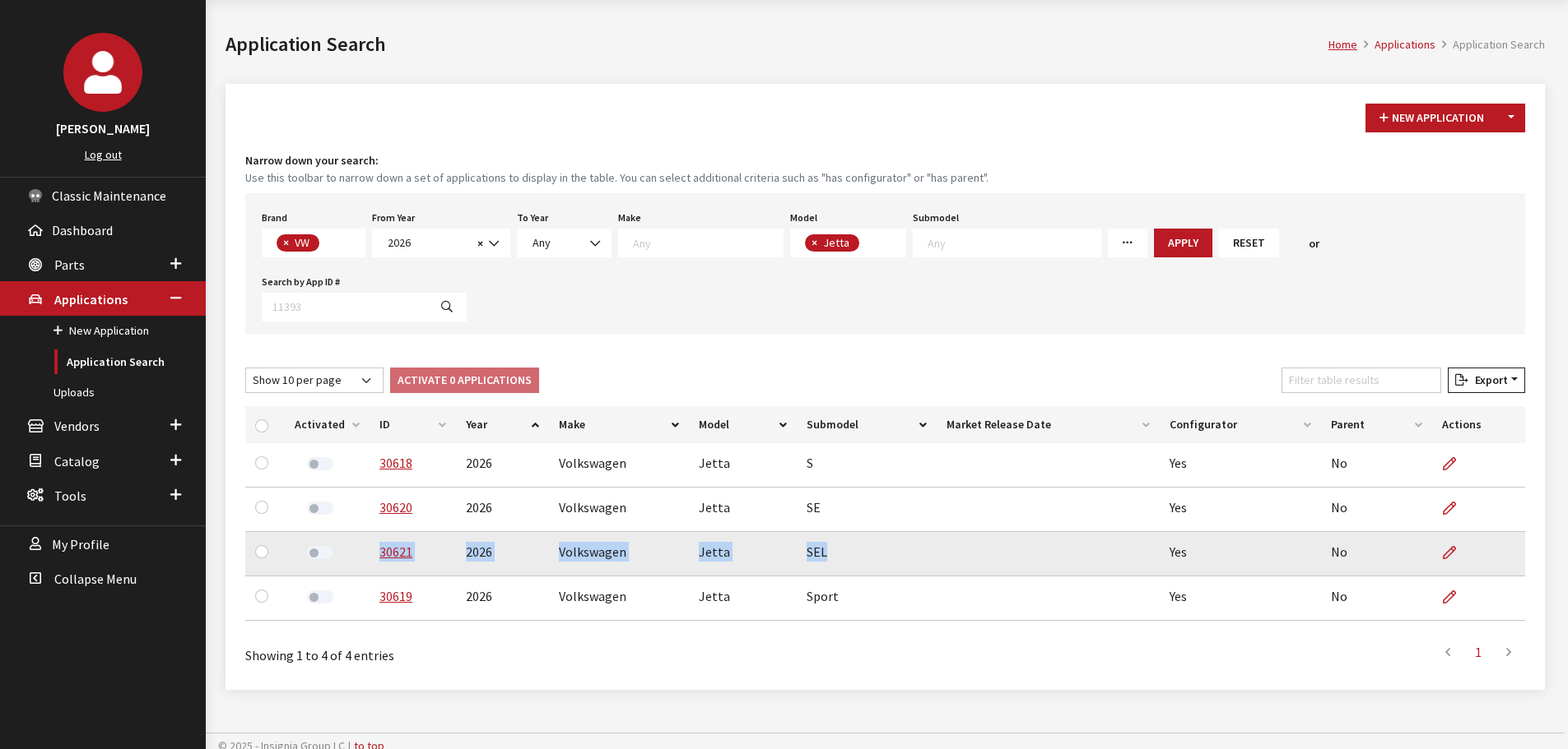
drag, startPoint x: 824, startPoint y: 492, endPoint x: 371, endPoint y: 494, distance: 453.0
click at [371, 532] on tr "30621 2026 Volkswagen Jetta SEL Yes No" at bounding box center [885, 554] width 1280 height 45
copy tr "30621 2026 Volkswagen Jetta SEL"
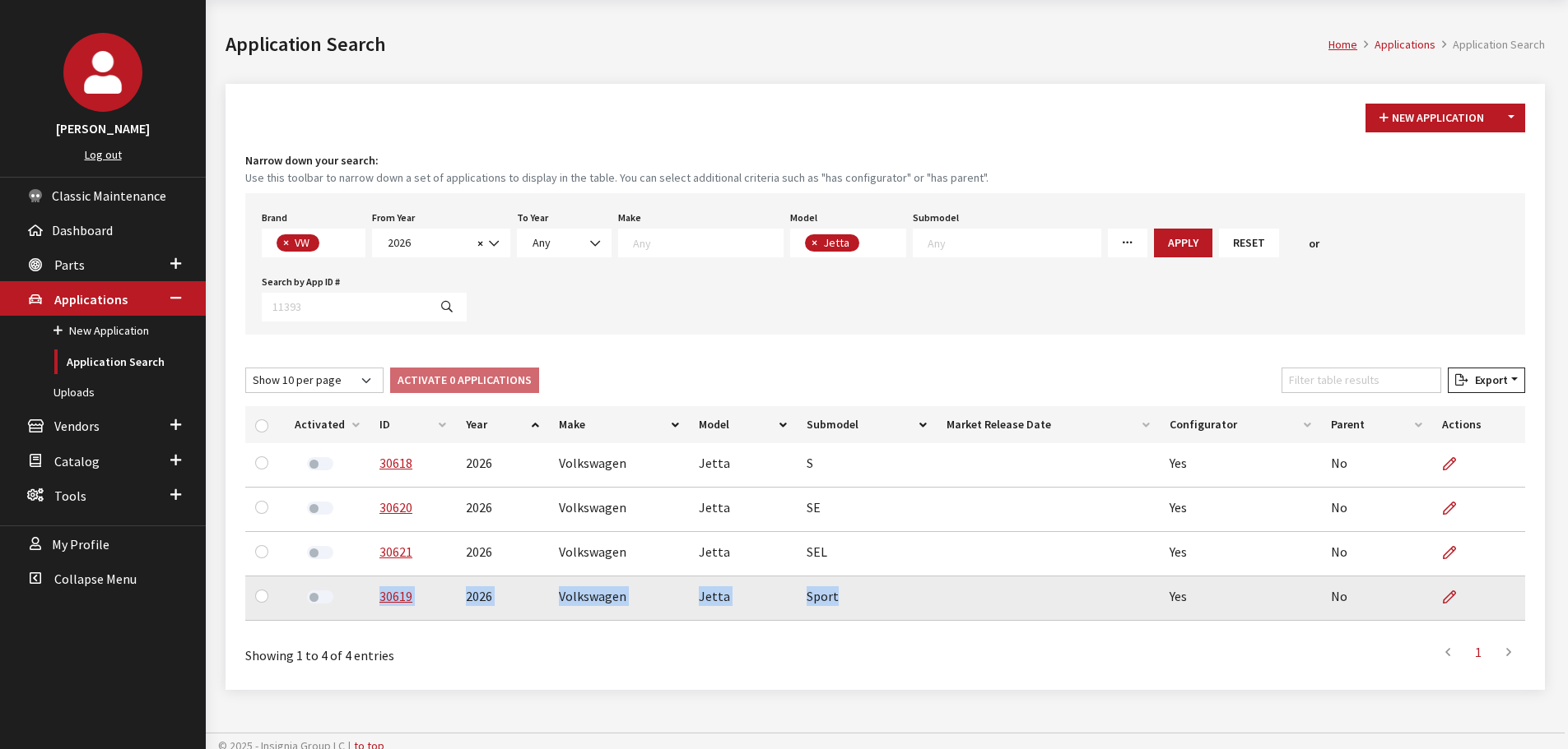
drag, startPoint x: 835, startPoint y: 531, endPoint x: 367, endPoint y: 548, distance: 468.3
click at [366, 577] on tr "30619 2026 Volkswagen Jetta Sport Yes No" at bounding box center [885, 599] width 1280 height 45
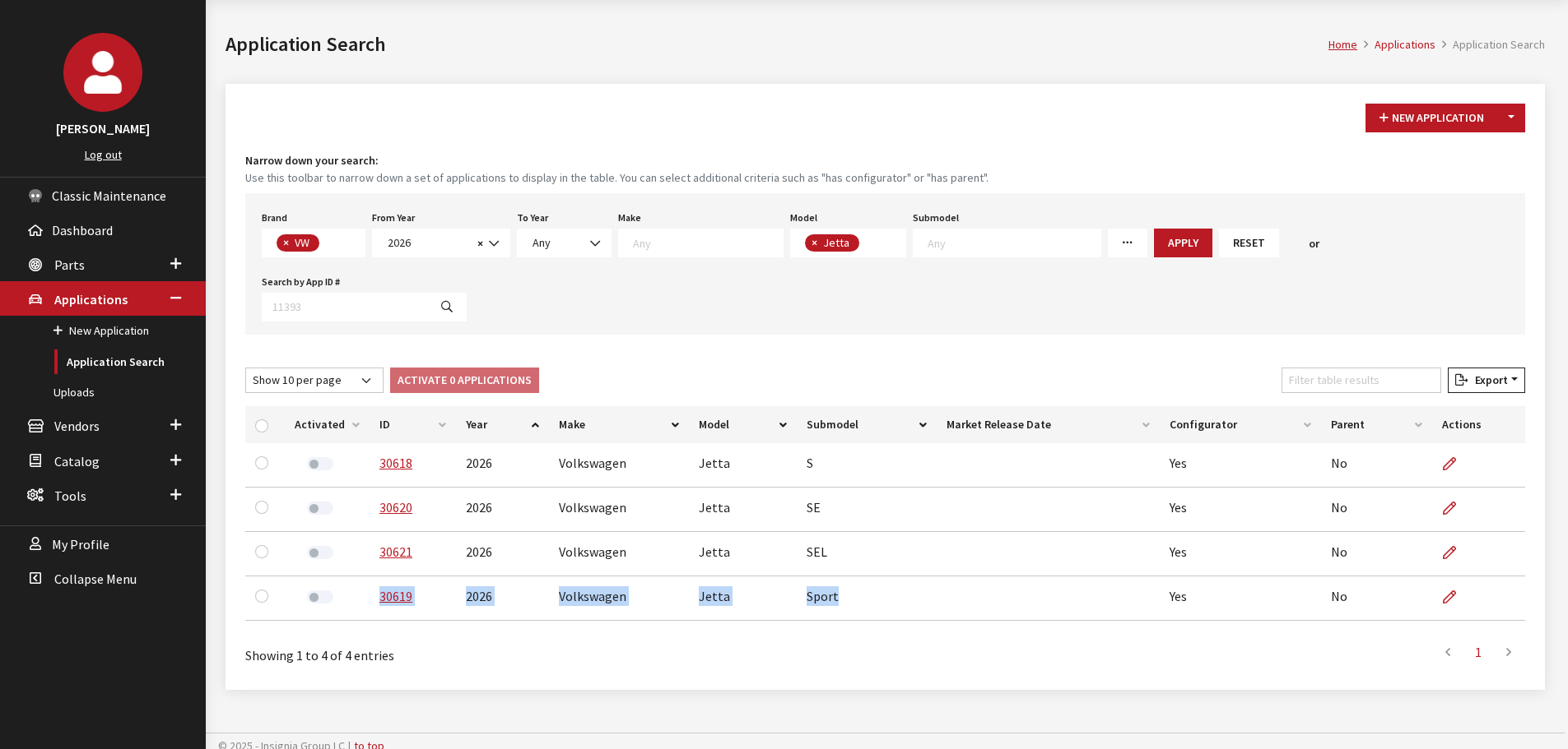
click at [856, 246] on span "× Jetta" at bounding box center [849, 243] width 117 height 29
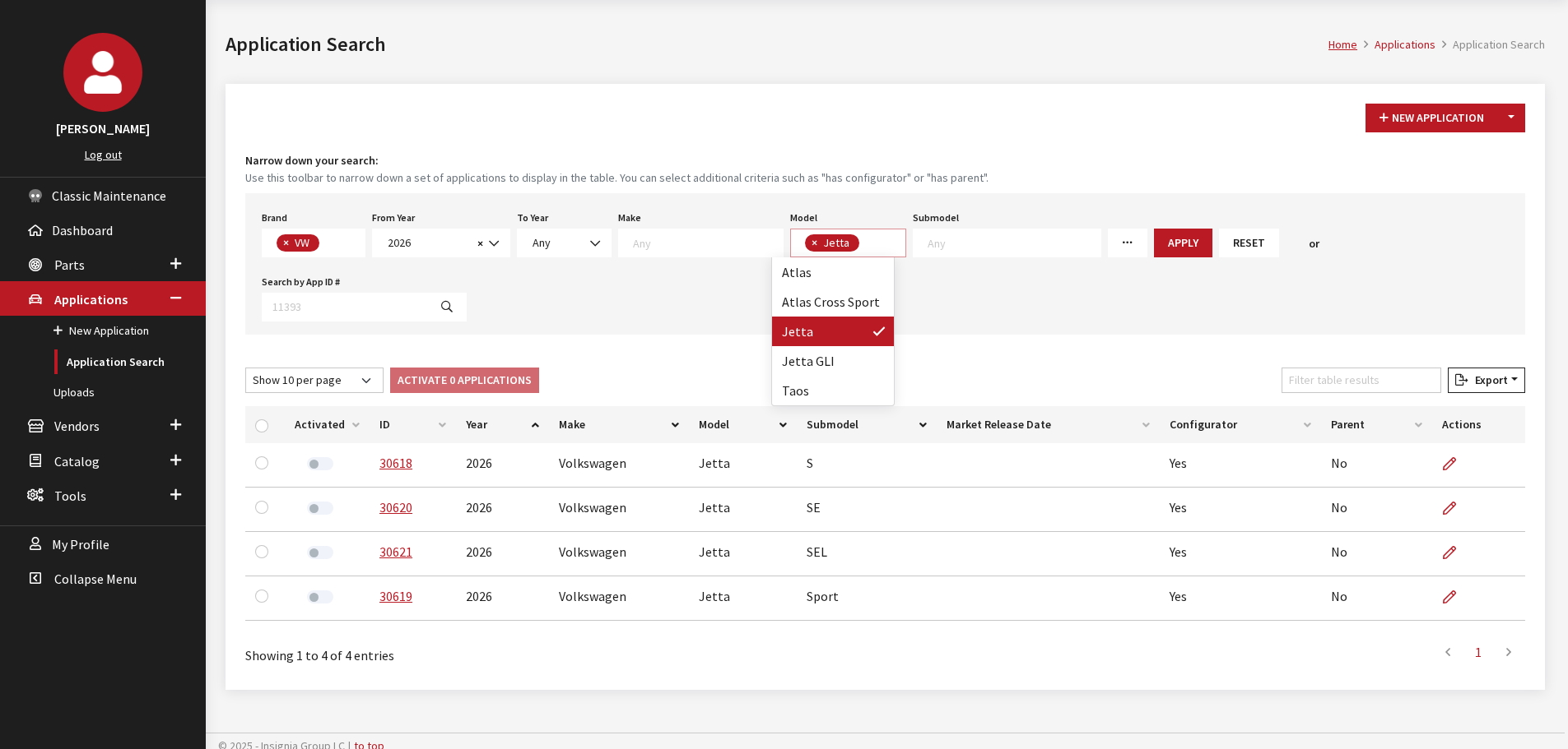
scroll to position [1, 0]
select select
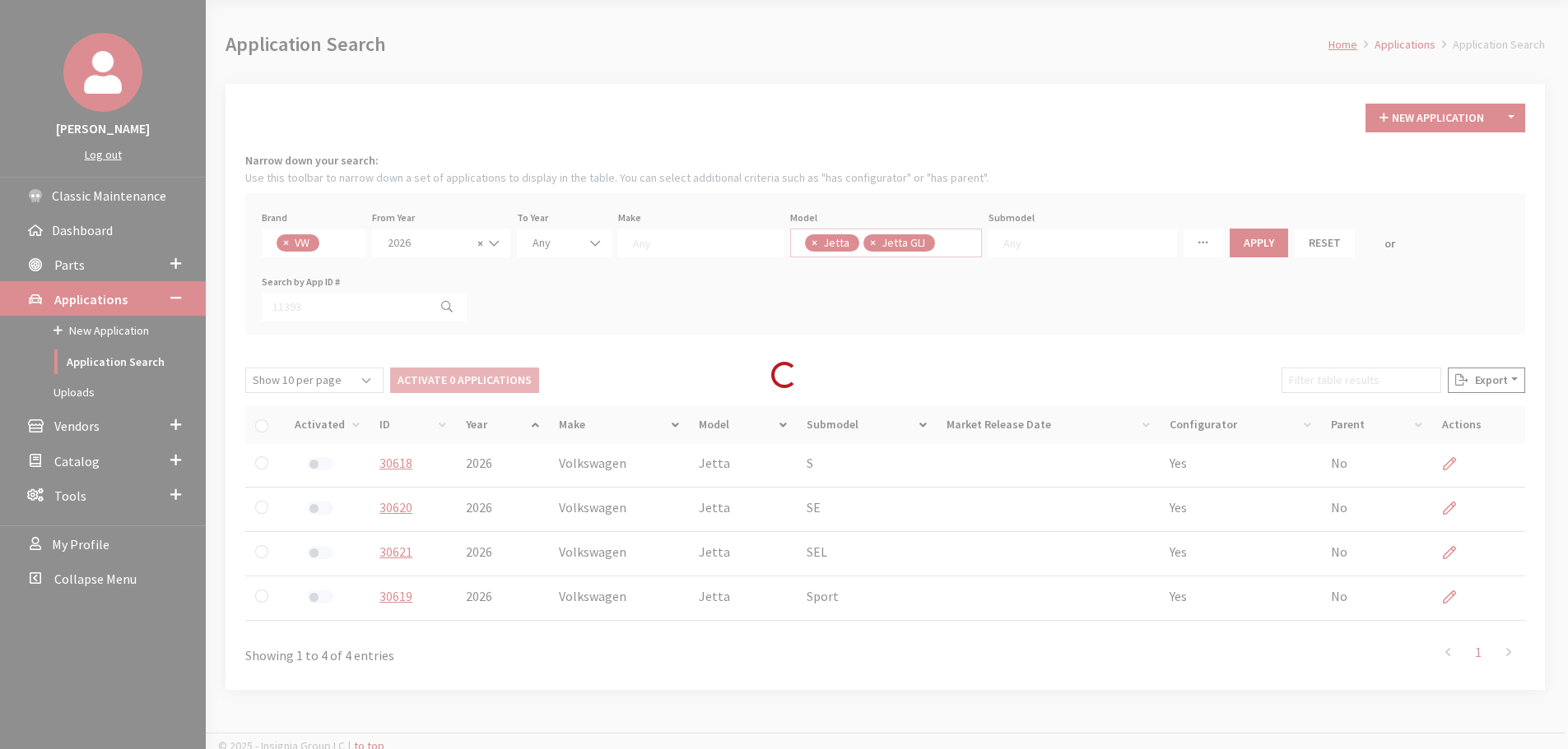
scroll to position [31, 0]
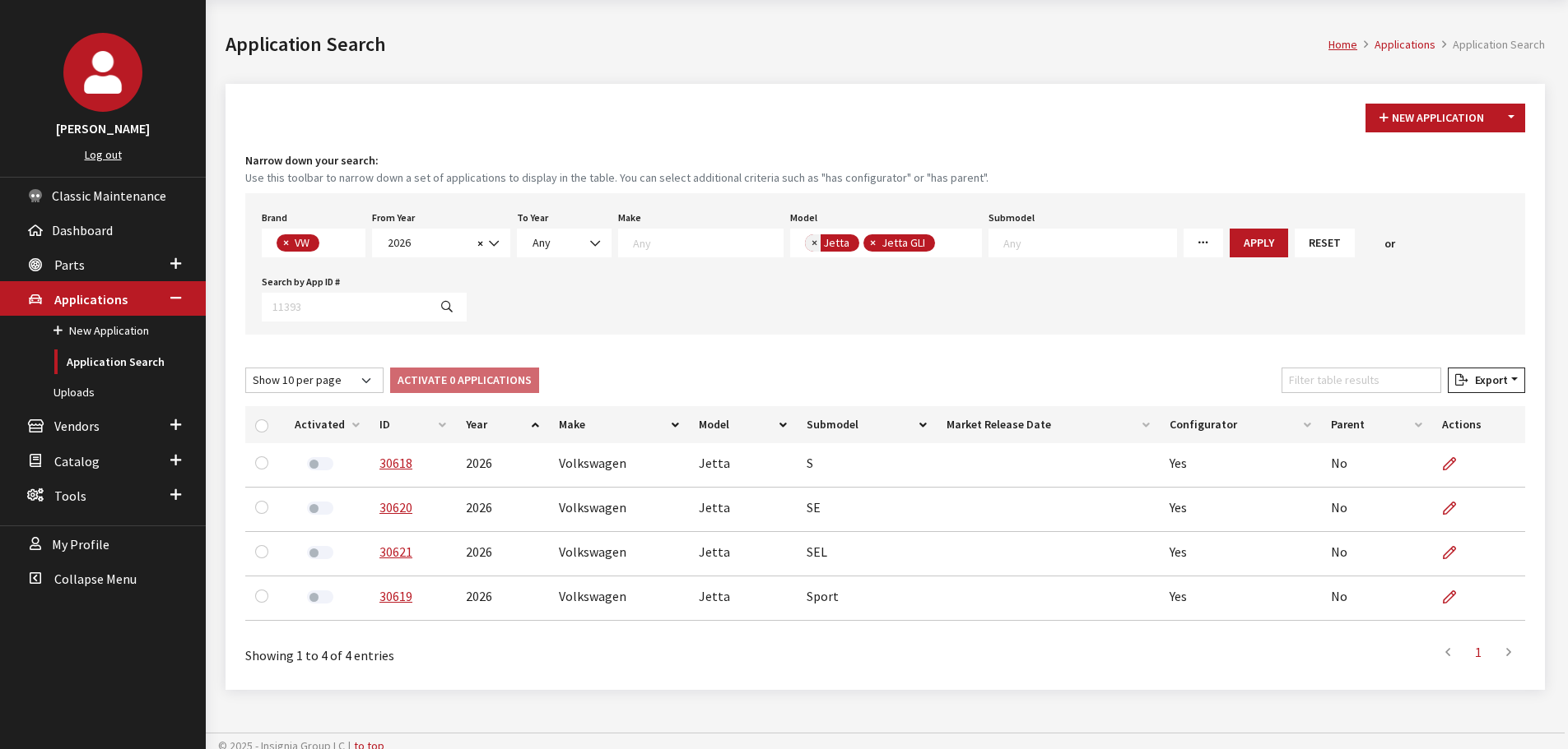
click at [811, 244] on span "×" at bounding box center [814, 243] width 6 height 15
select select "1047"
select select
click at [1171, 253] on button "Apply" at bounding box center [1200, 243] width 58 height 29
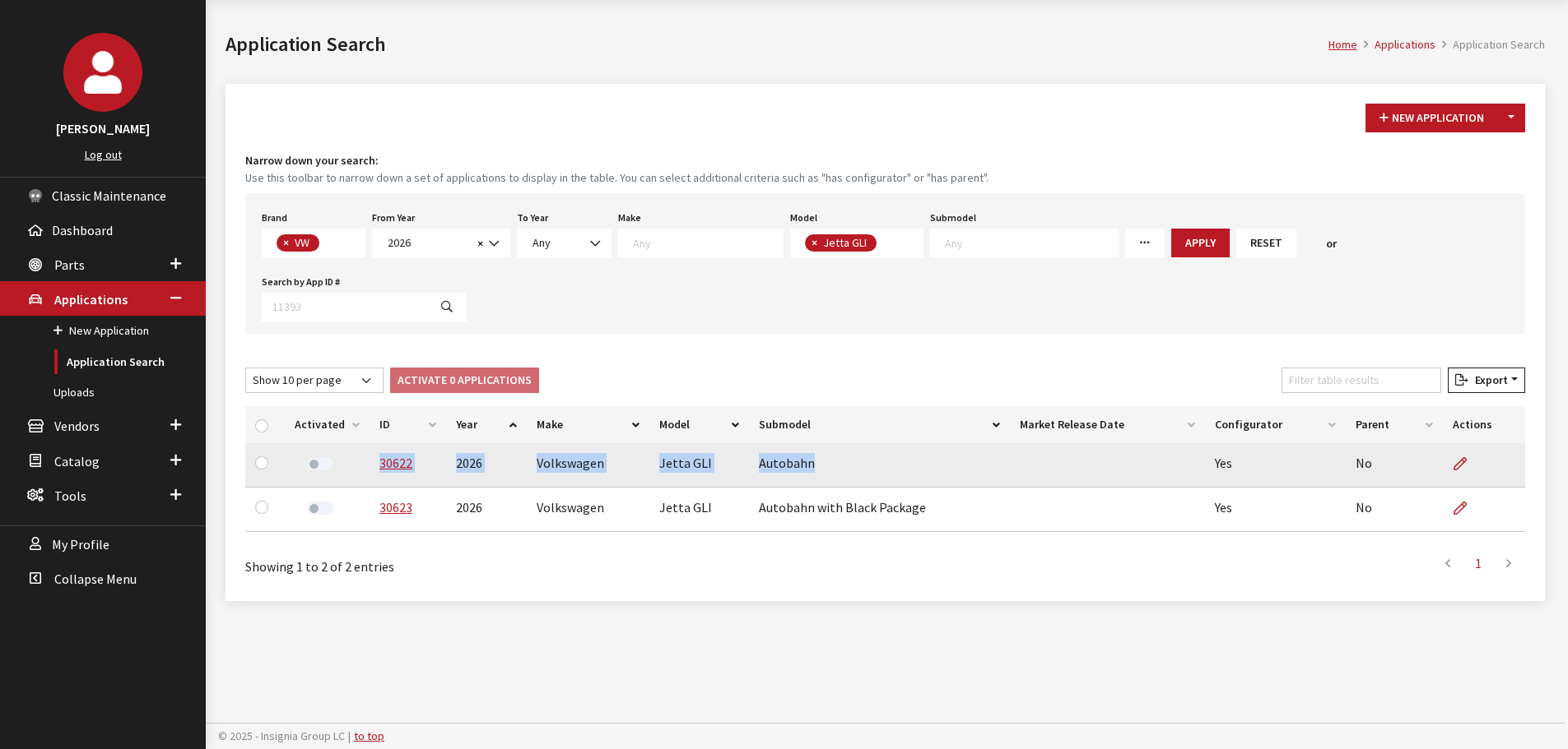
drag, startPoint x: 813, startPoint y: 465, endPoint x: 374, endPoint y: 476, distance: 439.1
click at [374, 476] on tr "30622 2026 Volkswagen Jetta GLI Autobahn Yes No" at bounding box center [885, 465] width 1280 height 45
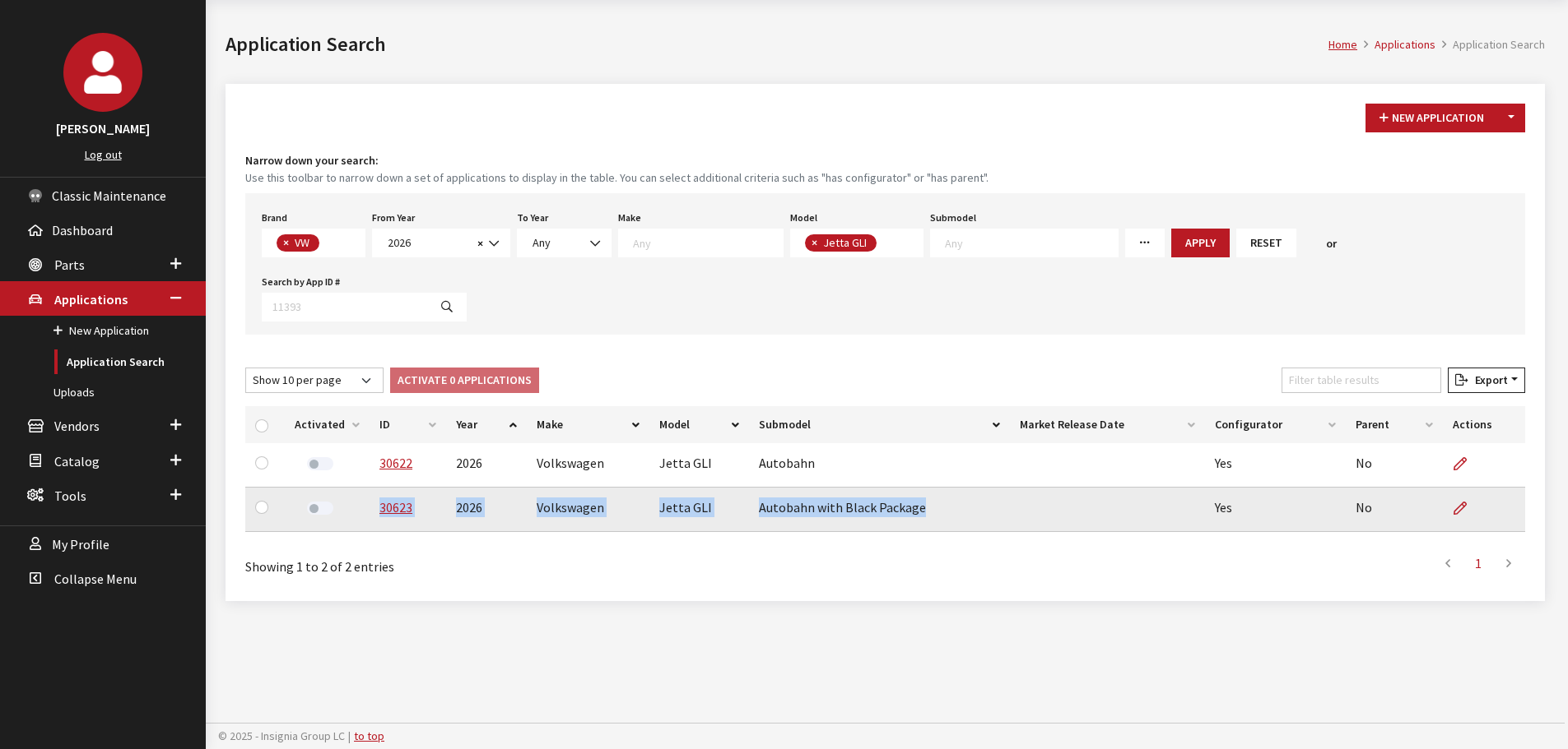
drag, startPoint x: 919, startPoint y: 512, endPoint x: 374, endPoint y: 518, distance: 545.0
click at [374, 518] on tr "30623 2026 Volkswagen Jetta GLI Autobahn with Black Package Yes No" at bounding box center [885, 510] width 1280 height 45
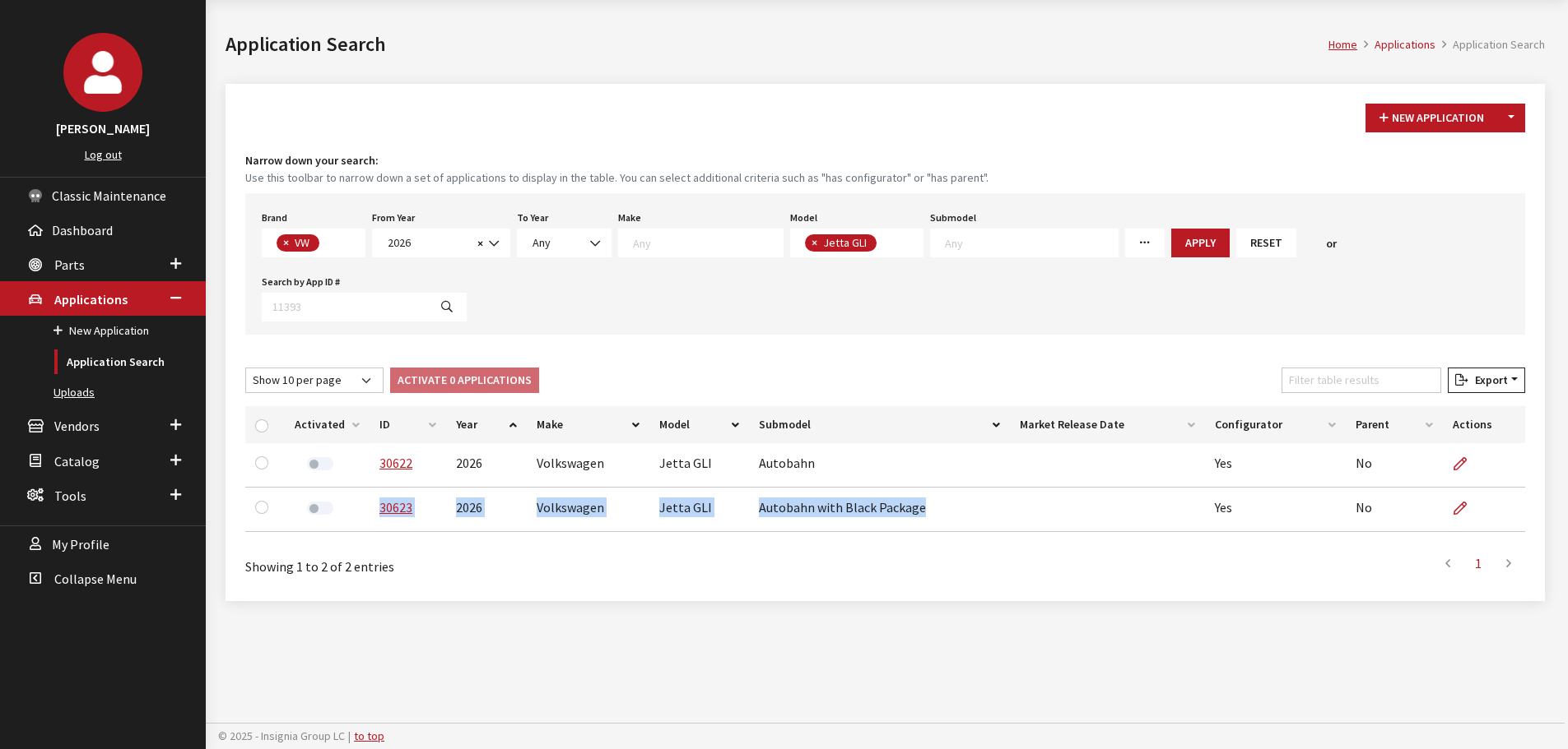
click at [63, 389] on link "Uploads" at bounding box center [103, 393] width 206 height 31
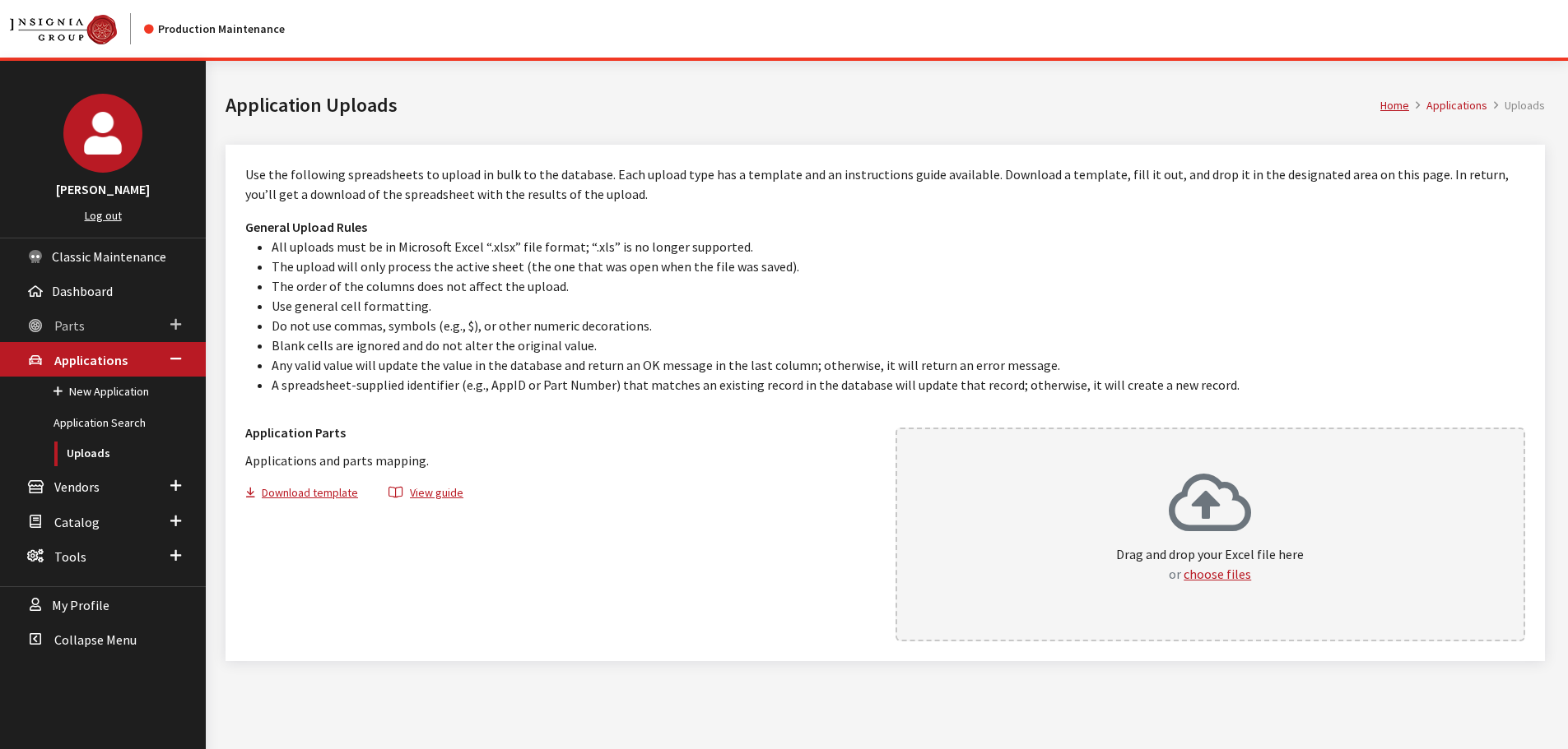
click at [62, 311] on link "Parts" at bounding box center [103, 325] width 206 height 34
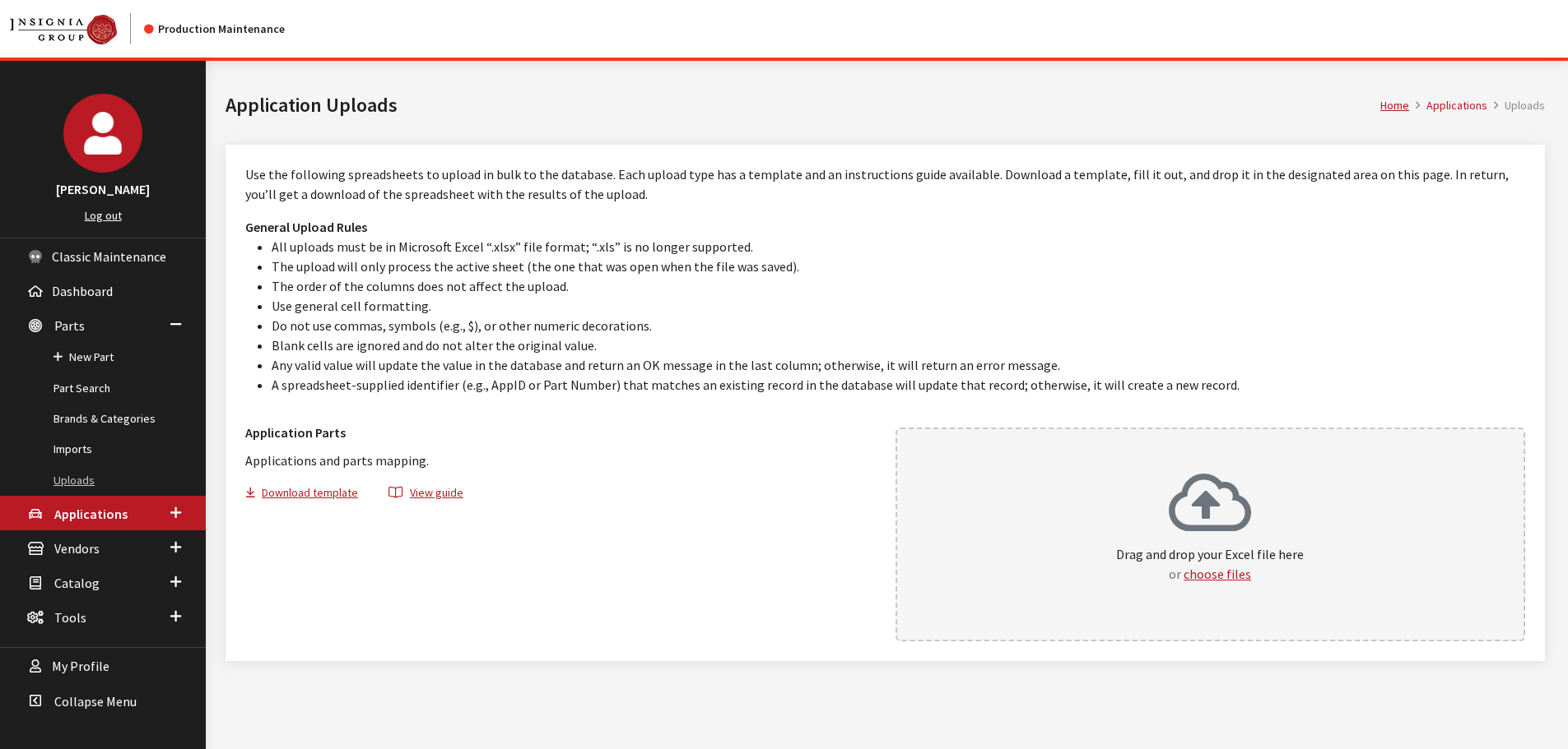
click at [86, 470] on link "Uploads" at bounding box center [103, 481] width 206 height 31
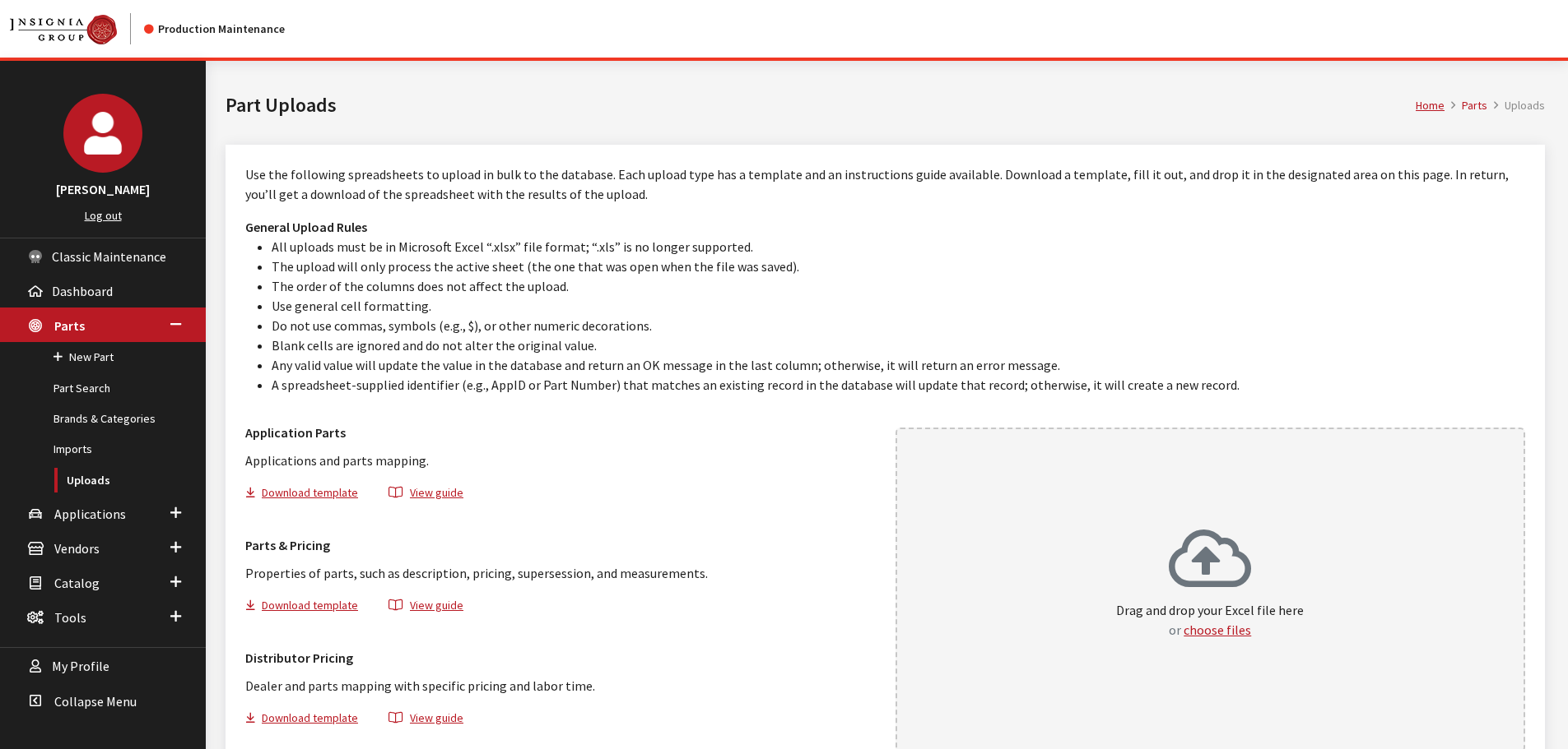
click at [1134, 569] on div "Drag and drop your Excel file here or choose files" at bounding box center [1210, 584] width 188 height 112
click at [1175, 545] on icon at bounding box center [1210, 560] width 82 height 66
click at [1194, 580] on icon at bounding box center [1210, 560] width 82 height 66
click at [690, 260] on li "The upload will only process the active sheet (the one that was open when the f…" at bounding box center [898, 266] width 1253 height 20
